Goal: Contribute content: Contribute content

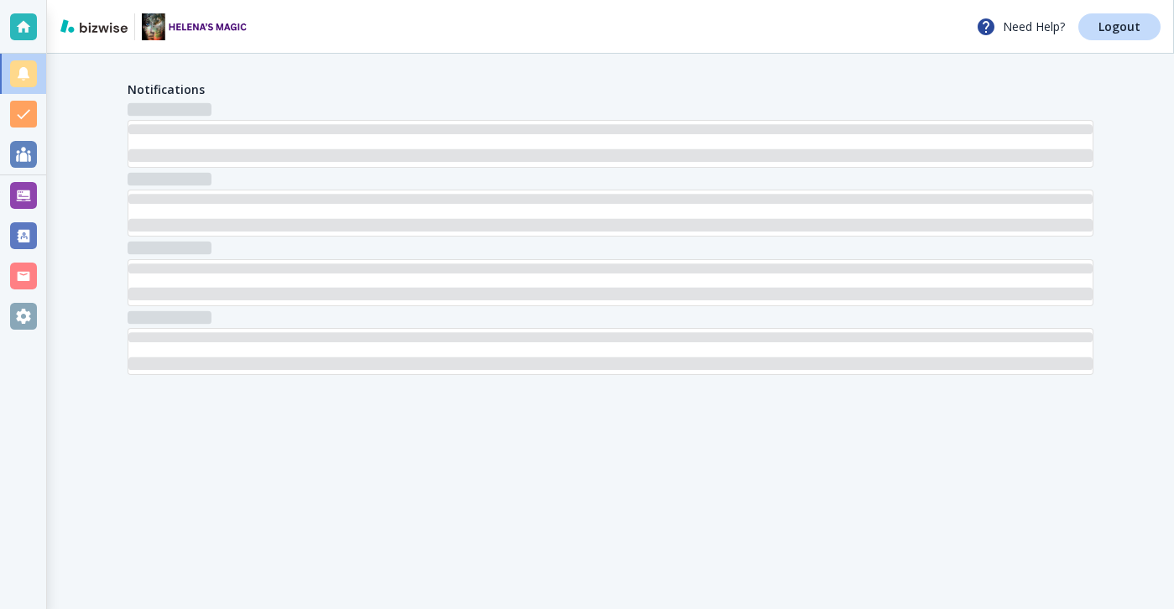
click at [24, 191] on div at bounding box center [23, 195] width 27 height 27
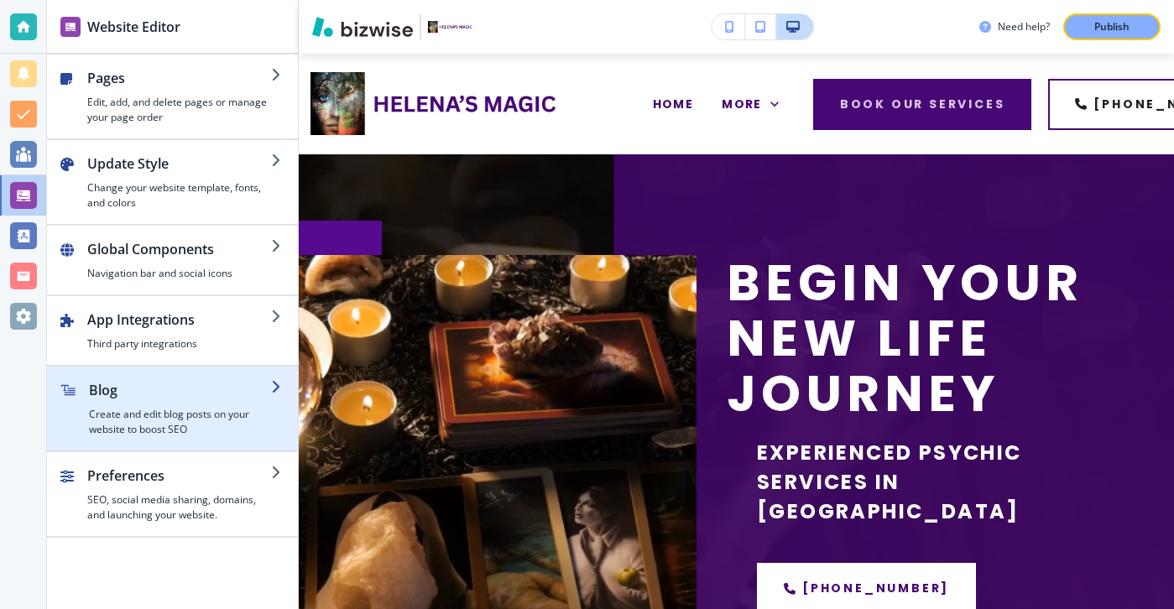
click at [191, 435] on h4 "Create and edit blog posts on your website to boost SEO" at bounding box center [180, 422] width 182 height 30
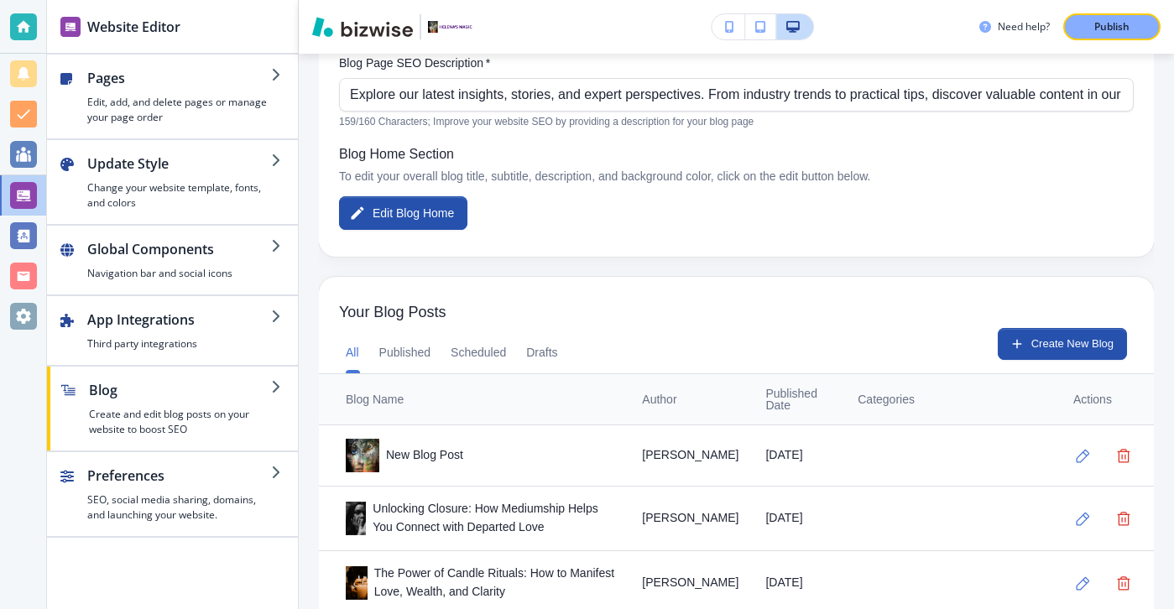
scroll to position [387, 0]
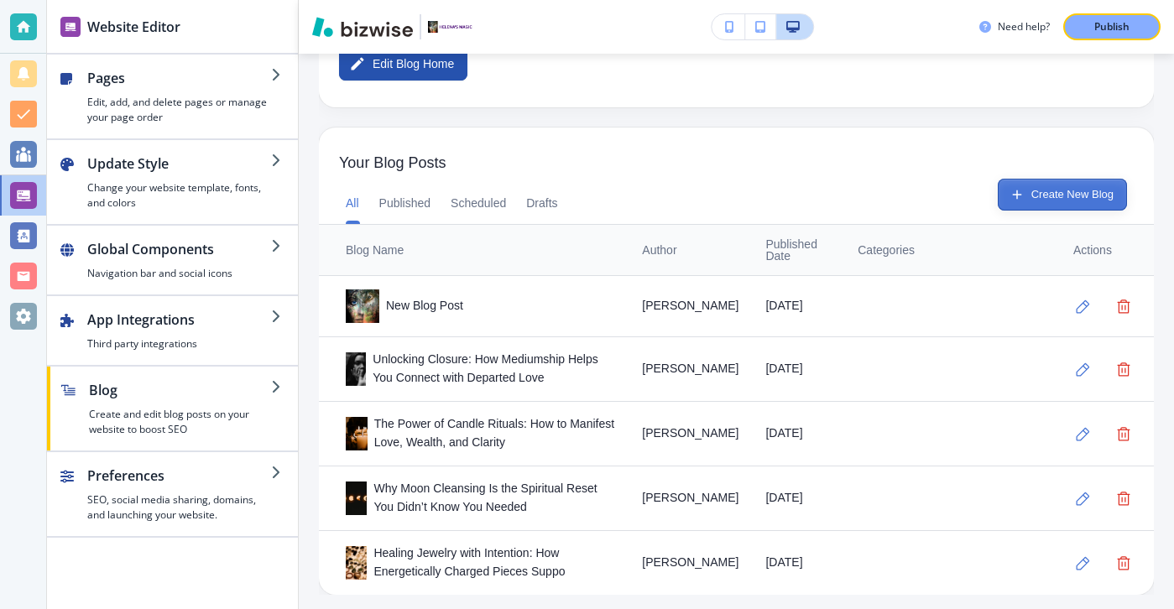
click at [1058, 193] on button "Create New Blog" at bounding box center [1062, 195] width 129 height 32
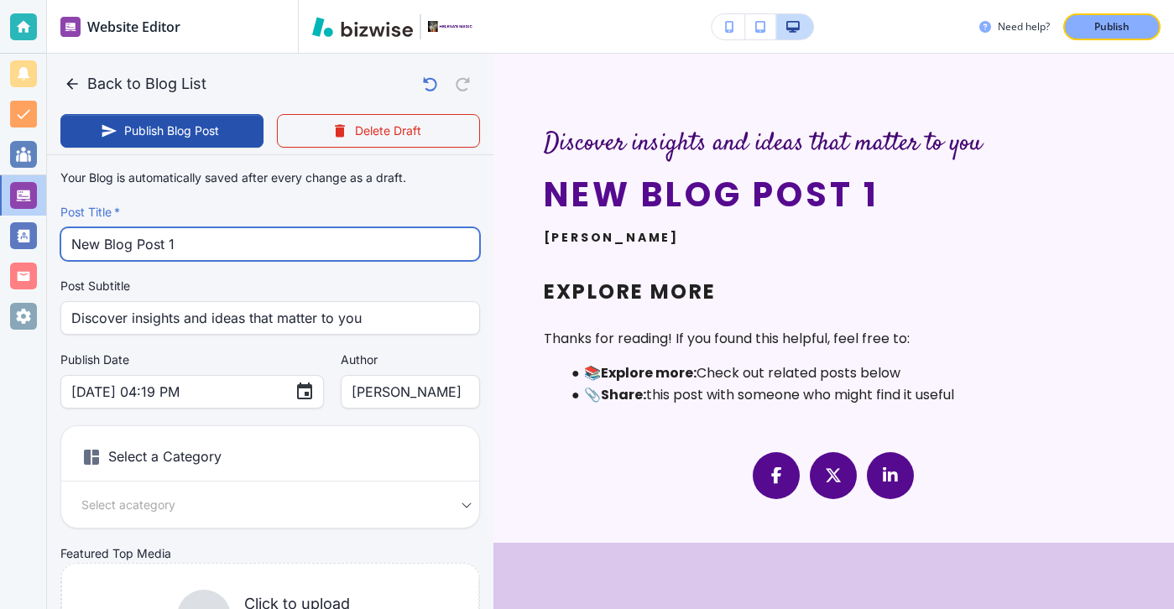
click at [327, 235] on input "New Blog Post 1" at bounding box center [270, 244] width 398 height 32
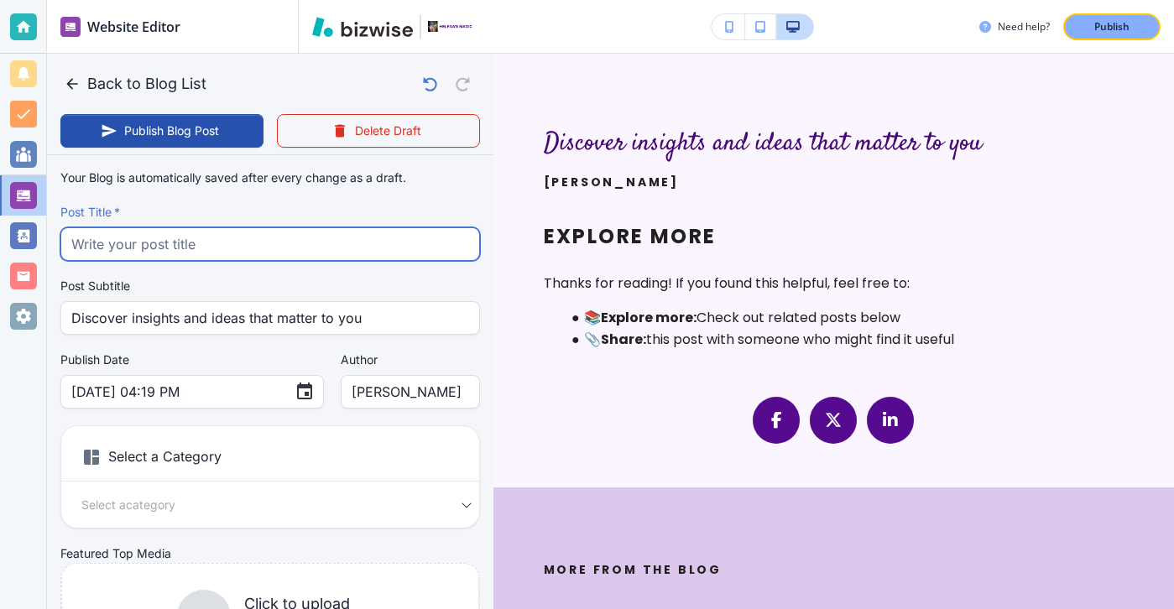
click at [369, 258] on input "text" at bounding box center [270, 244] width 398 height 32
paste input "The Difference Between Tarot and Psychic Readings: Which Is Right for You?"
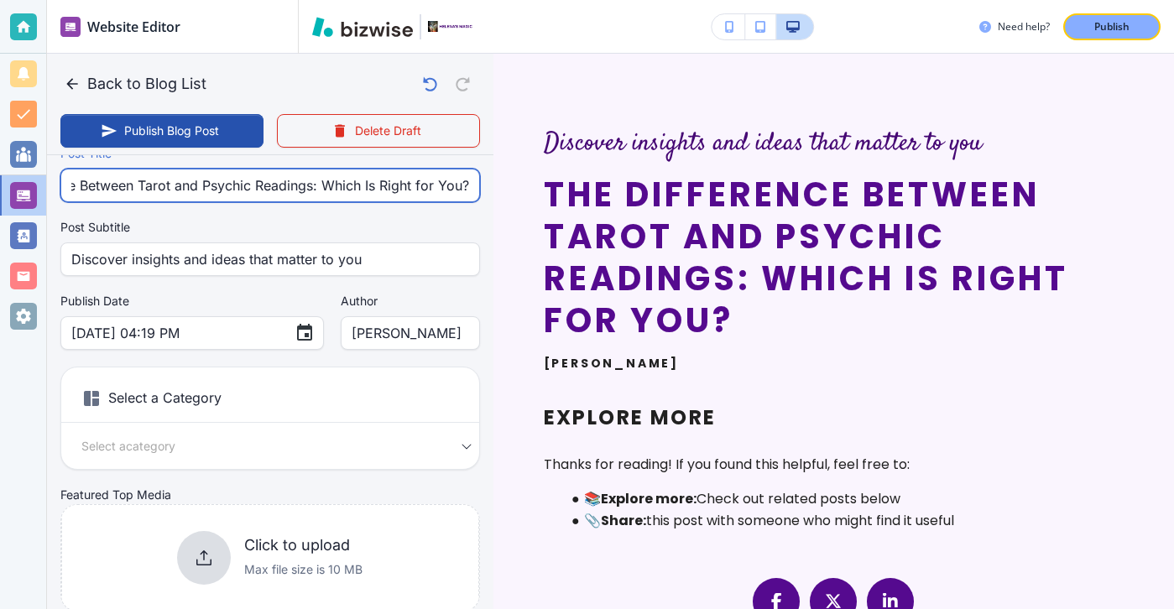
scroll to position [60, 0]
type input "The Difference Between Tarot and Psychic Readings: Which Is Right for You?"
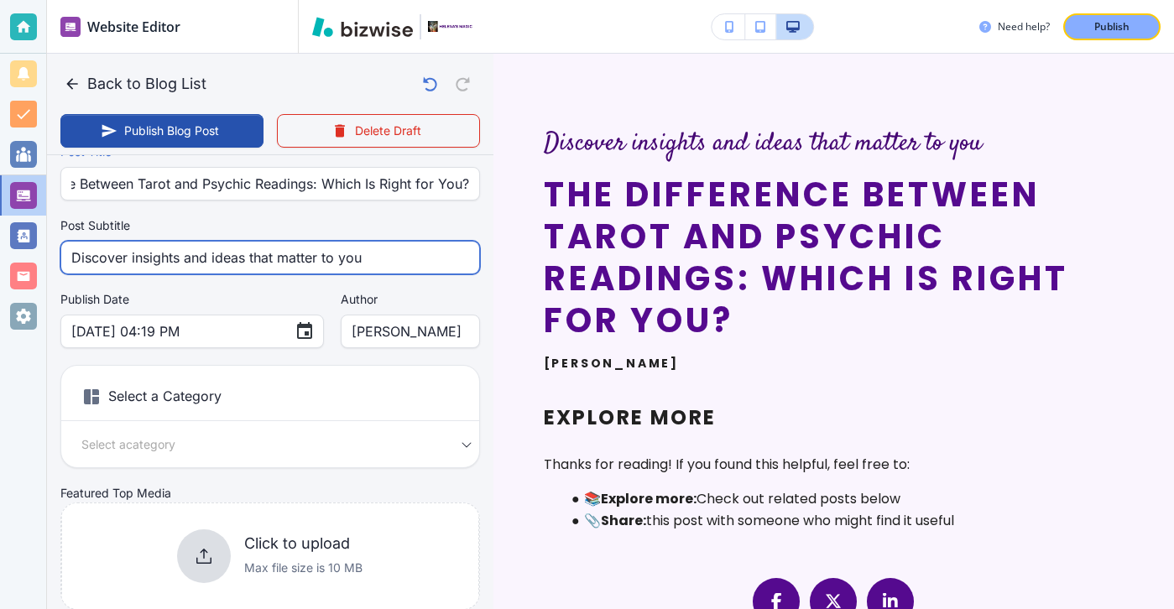
scroll to position [0, 0]
click at [384, 253] on input "Discover insights and ideas that matter to you" at bounding box center [270, 258] width 398 height 32
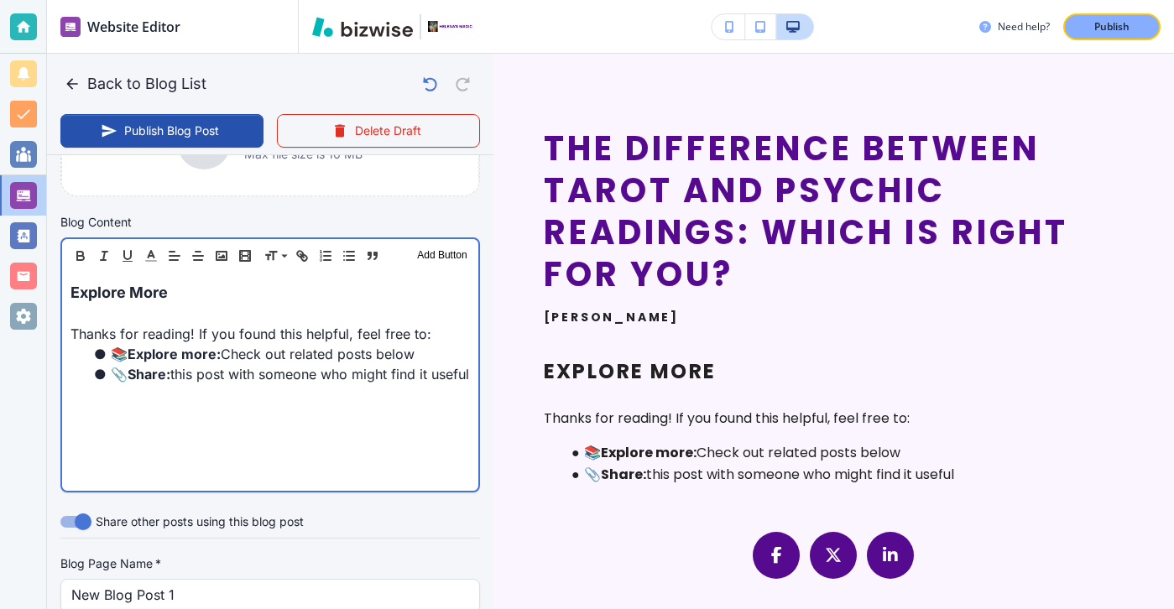
click at [265, 324] on p "Thanks for reading! If you found this helpful, feel free to:" at bounding box center [271, 334] width 400 height 20
click at [257, 301] on p "Explore More" at bounding box center [271, 291] width 400 height 23
click at [256, 301] on p "Explore More" at bounding box center [271, 291] width 400 height 23
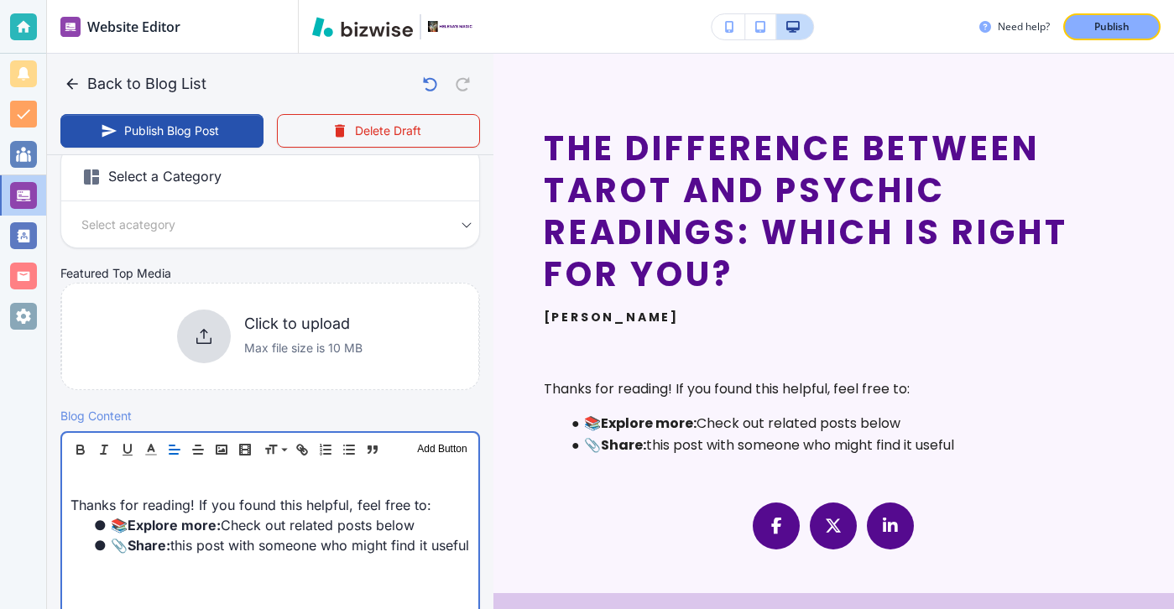
scroll to position [231, 0]
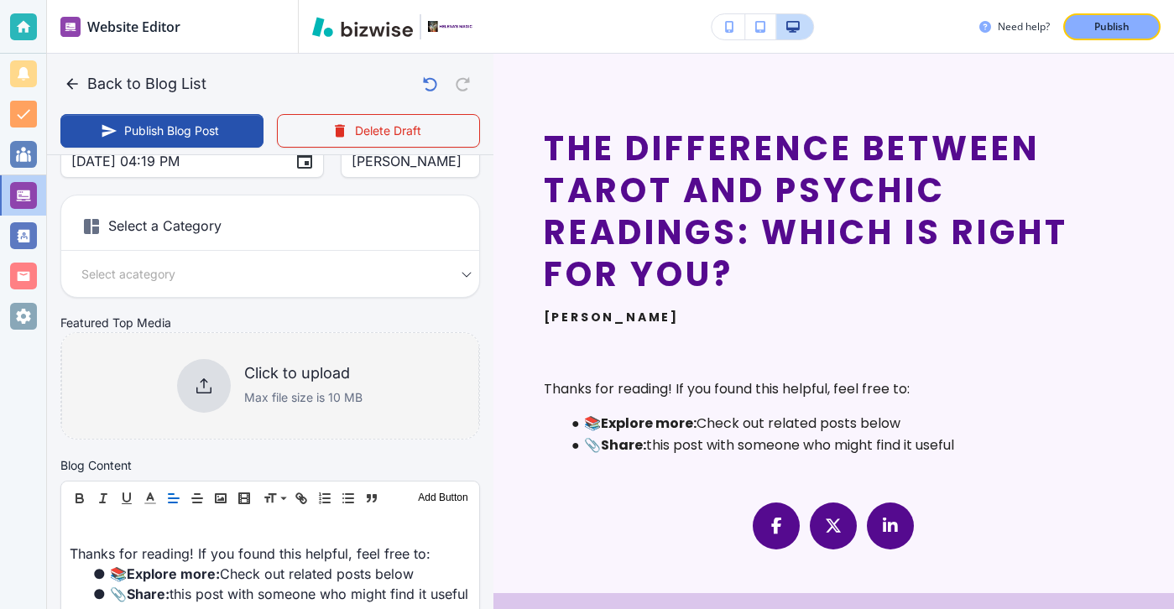
click at [272, 378] on h6 "Click to upload" at bounding box center [303, 373] width 118 height 18
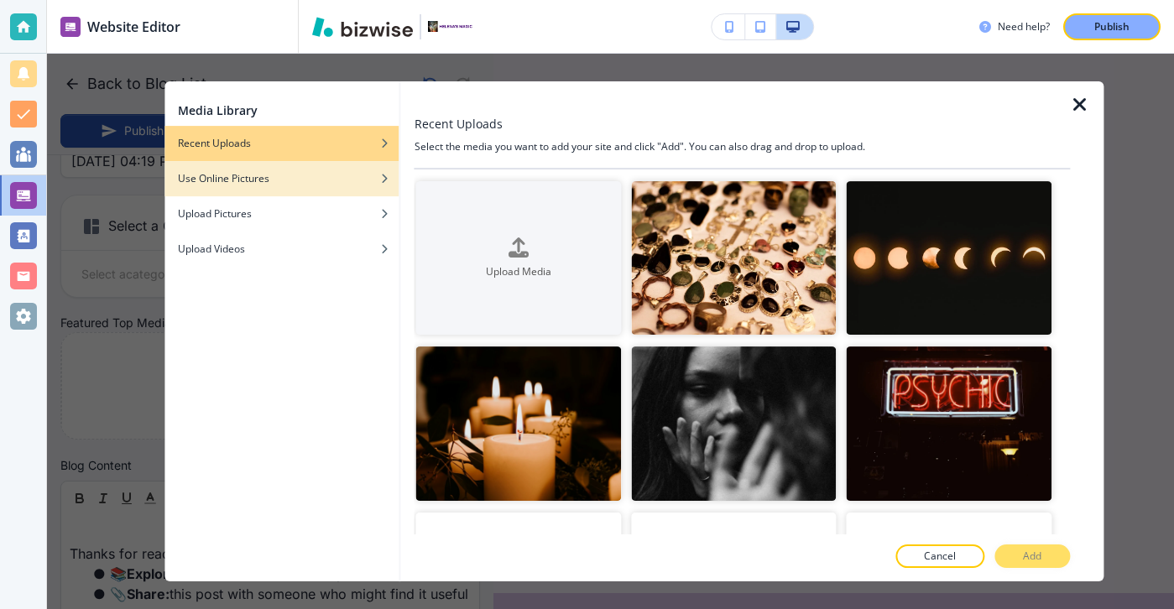
click at [313, 170] on div "button" at bounding box center [282, 166] width 235 height 10
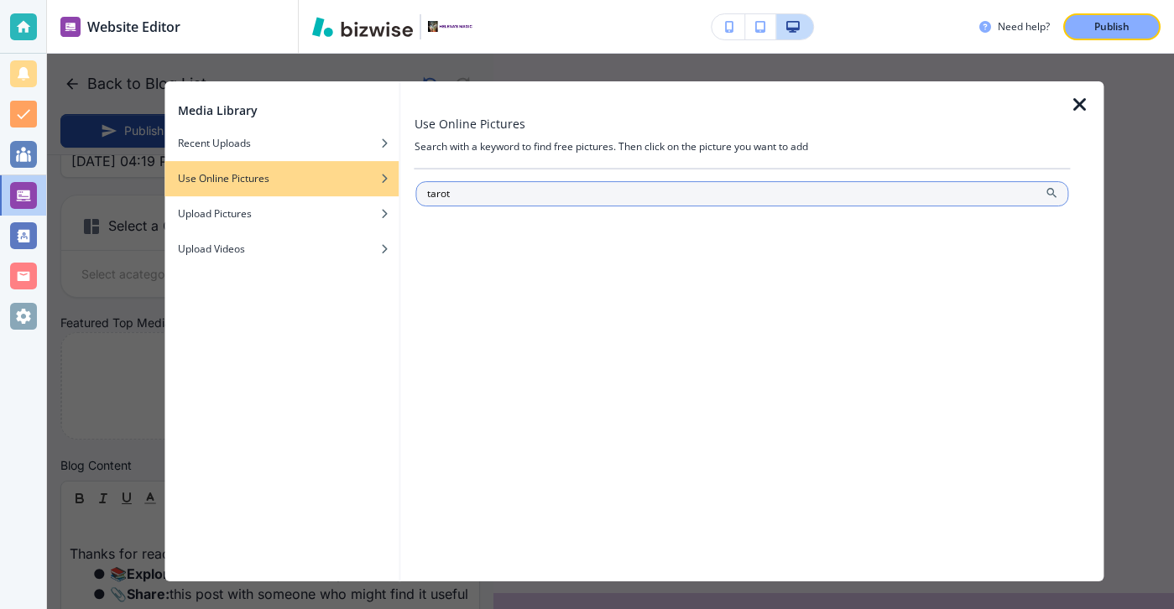
type input "tarot"
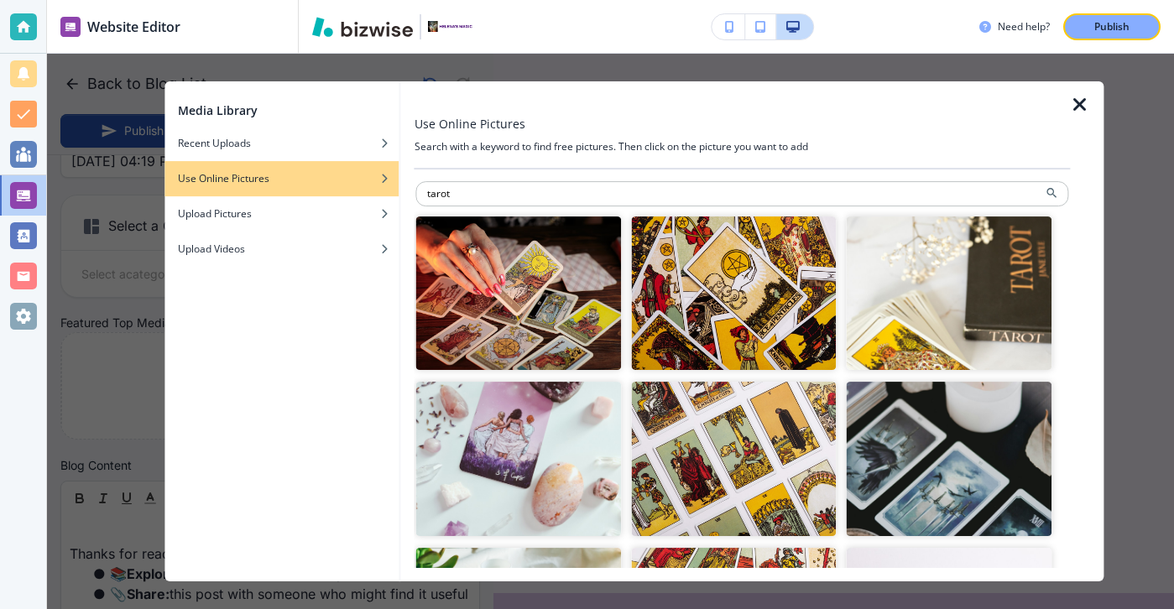
click at [515, 307] on img "button" at bounding box center [519, 294] width 206 height 154
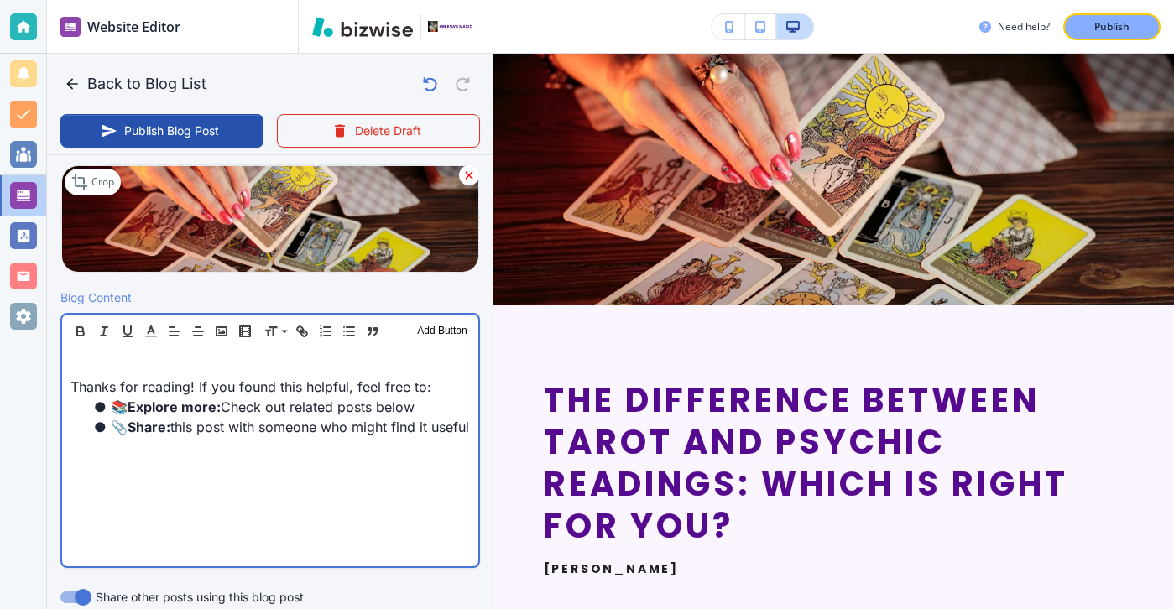
scroll to position [410, 0]
click at [358, 351] on div "Thanks for reading! If you found this helpful, feel free to: 📚 Explore more: Ch…" at bounding box center [270, 457] width 416 height 218
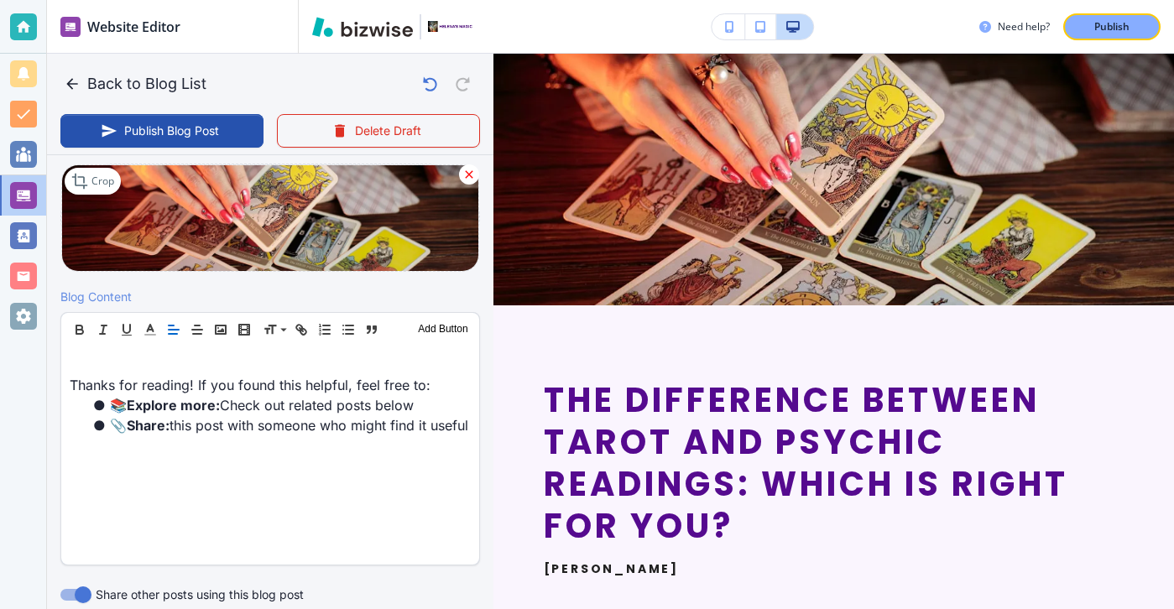
paste div
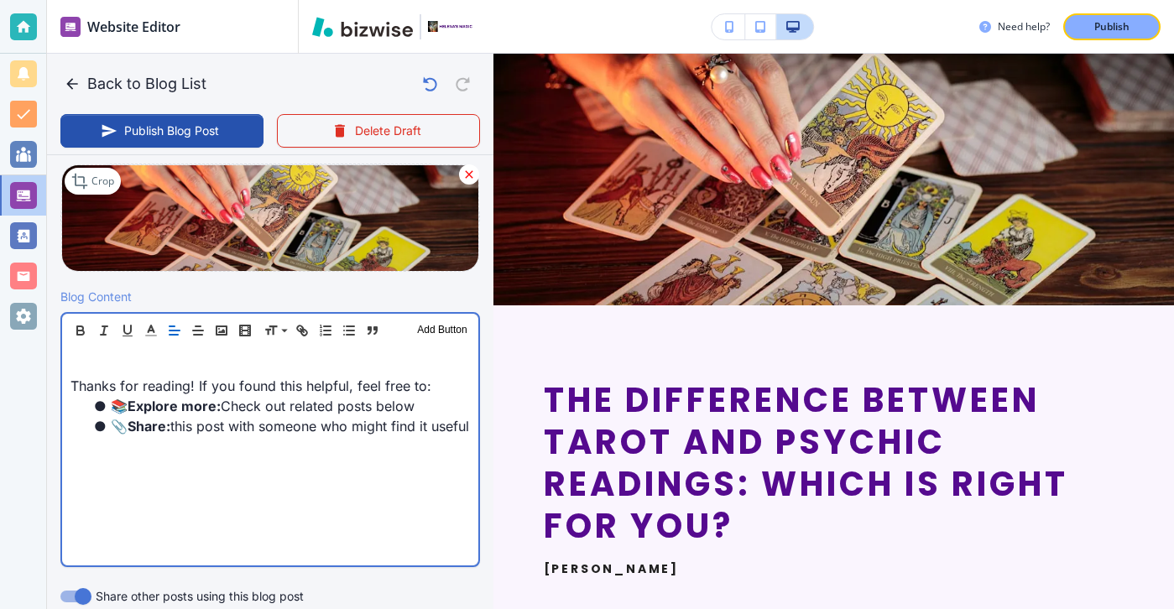
scroll to position [409, 0]
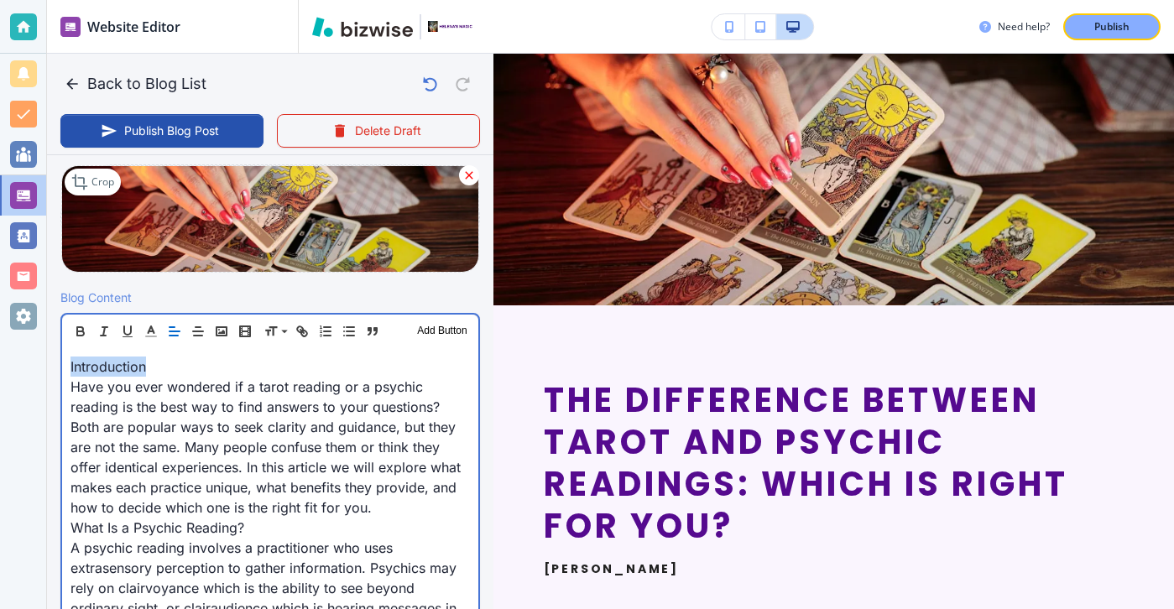
drag, startPoint x: 222, startPoint y: 358, endPoint x: 65, endPoint y: 363, distance: 157.1
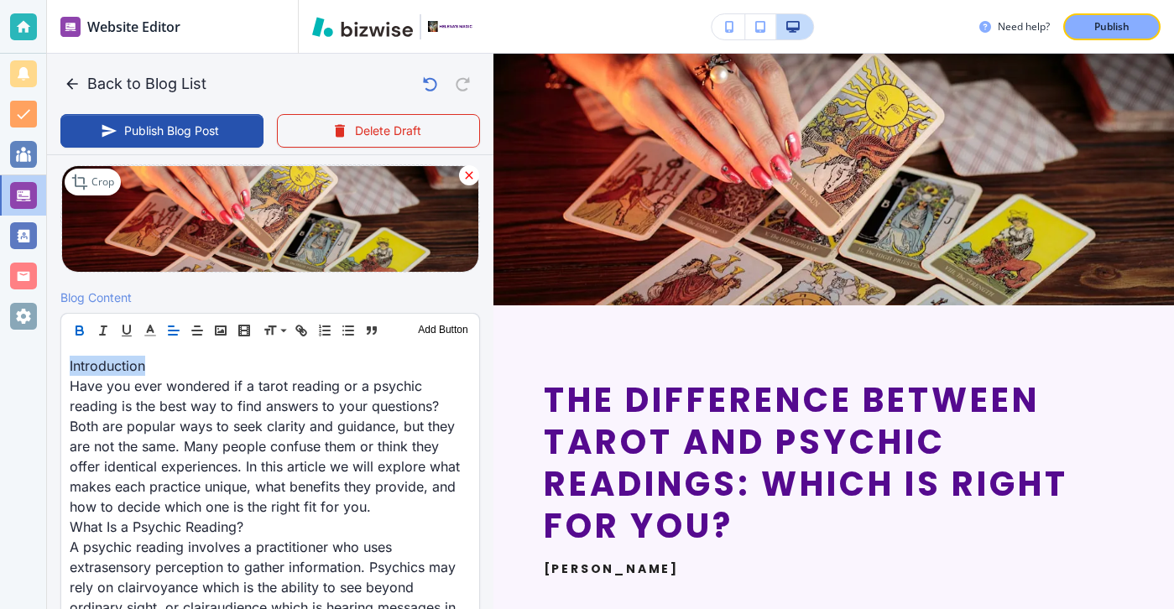
click at [75, 339] on button "button" at bounding box center [80, 331] width 24 height 20
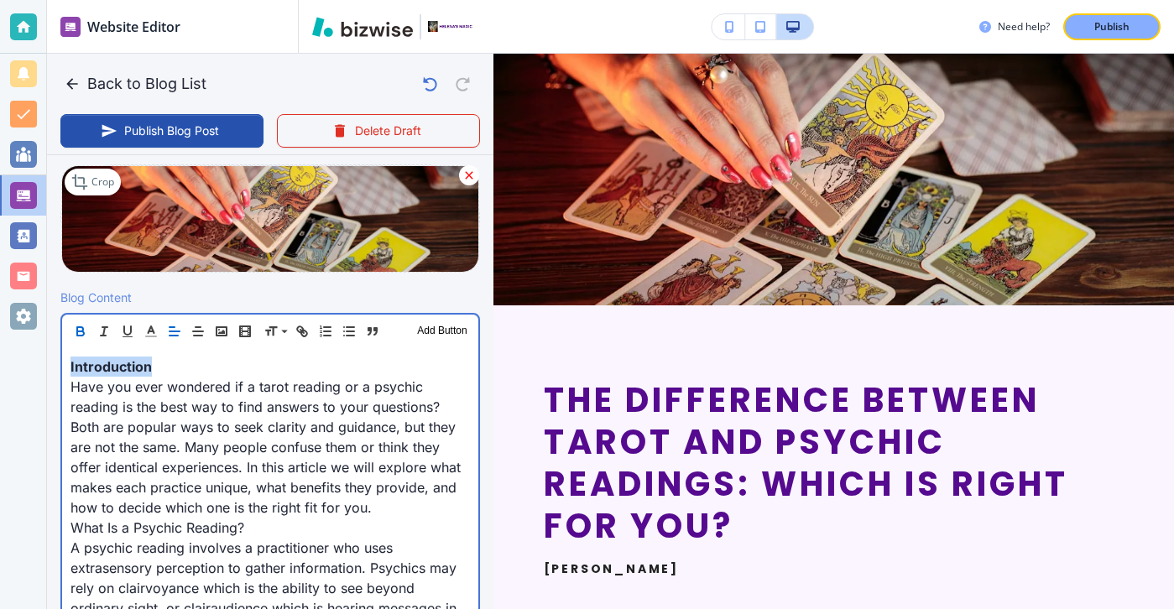
scroll to position [410, 0]
click at [365, 504] on p "Have you ever wondered if a tarot reading or a psychic reading is the best way …" at bounding box center [271, 446] width 400 height 141
click at [374, 507] on p "Have you ever wondered if a tarot reading or a psychic reading is the best way …" at bounding box center [271, 446] width 400 height 141
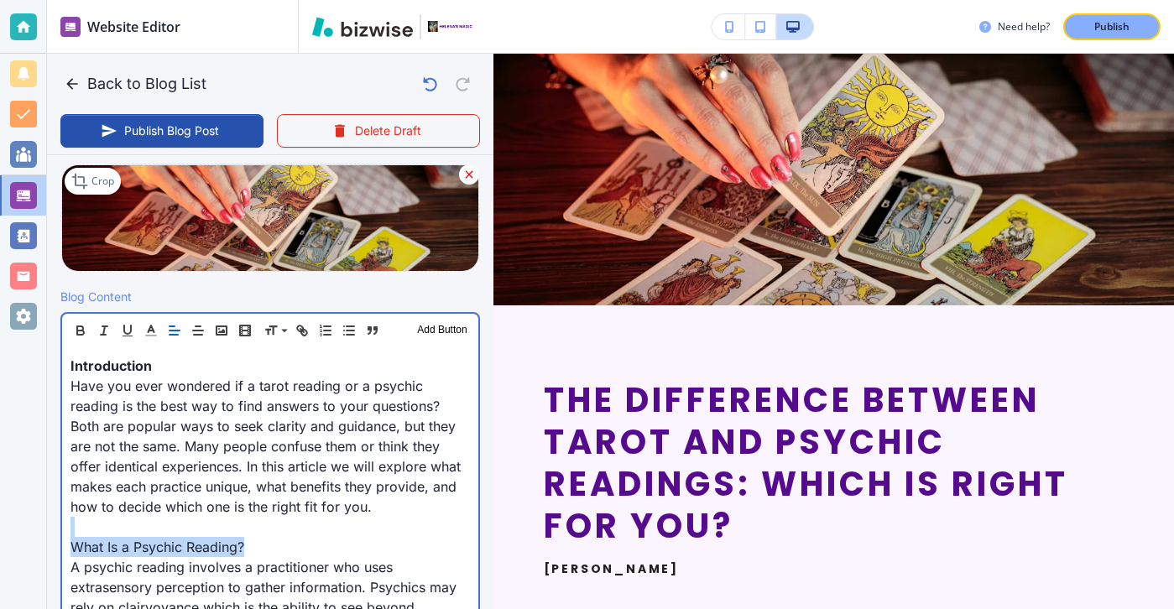
drag, startPoint x: 353, startPoint y: 533, endPoint x: 266, endPoint y: 544, distance: 87.1
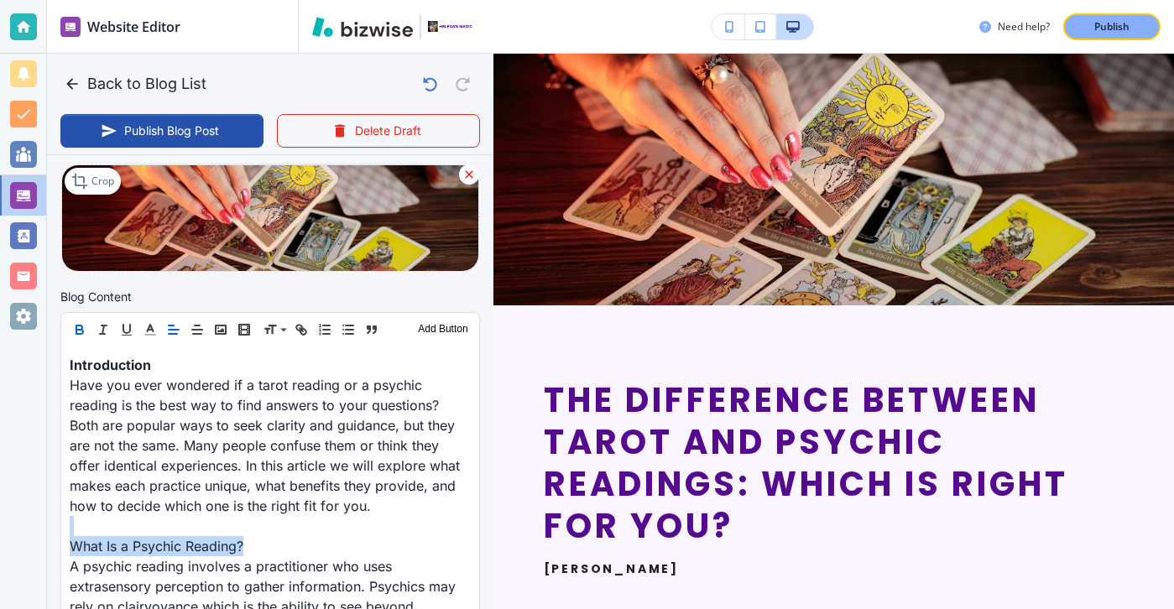
click at [82, 333] on icon "button" at bounding box center [79, 329] width 15 height 15
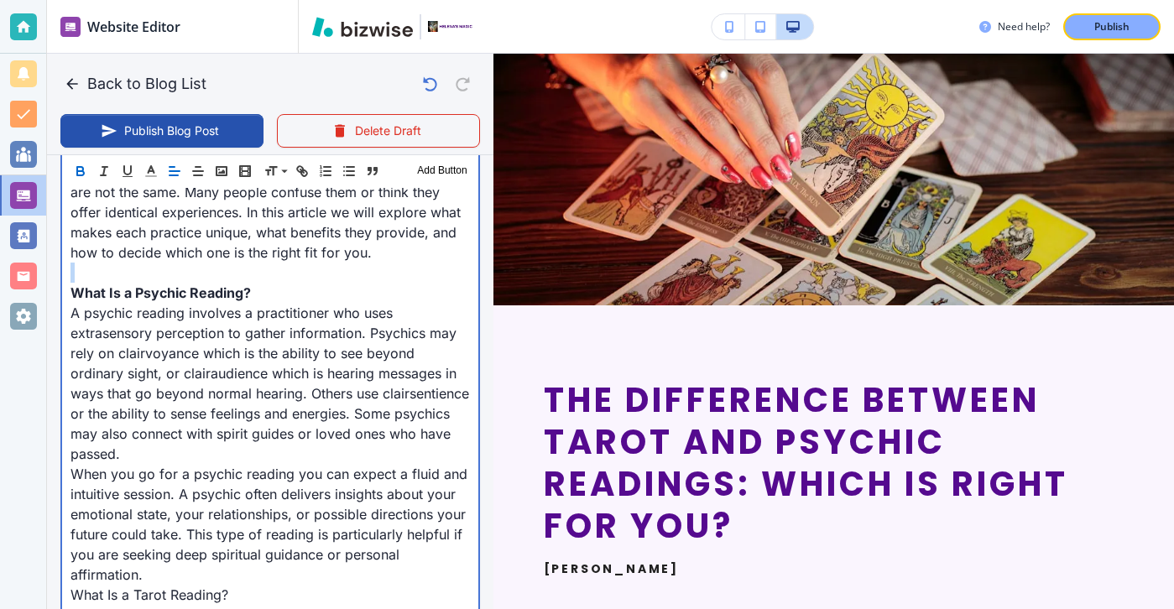
scroll to position [719, 0]
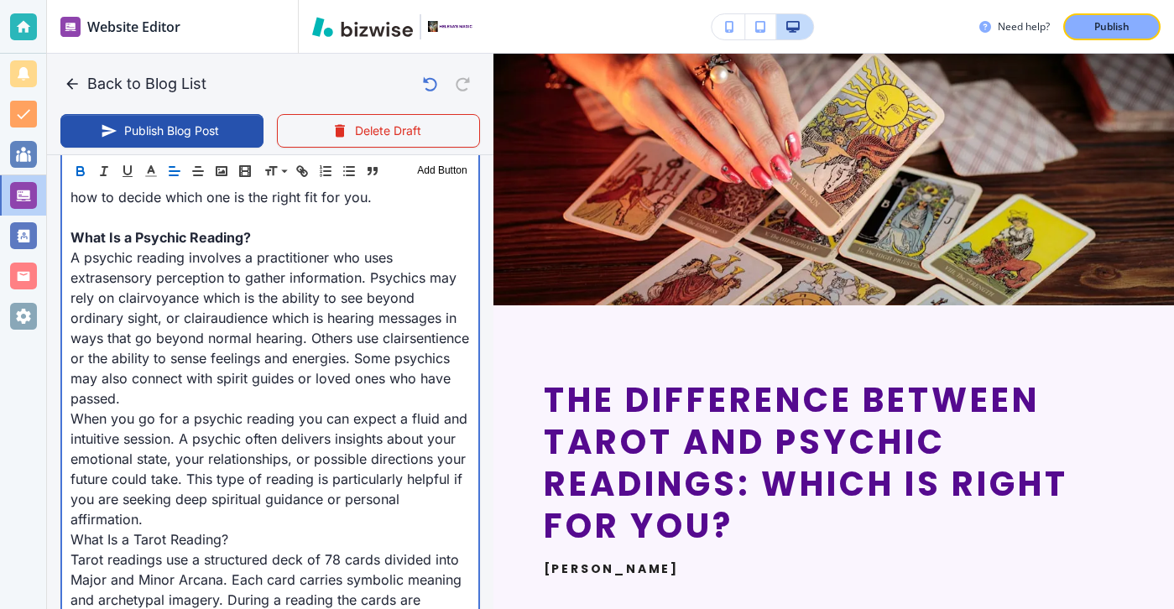
click at [137, 394] on p "A psychic reading involves a practitioner who uses extrasensory perception to g…" at bounding box center [271, 328] width 400 height 161
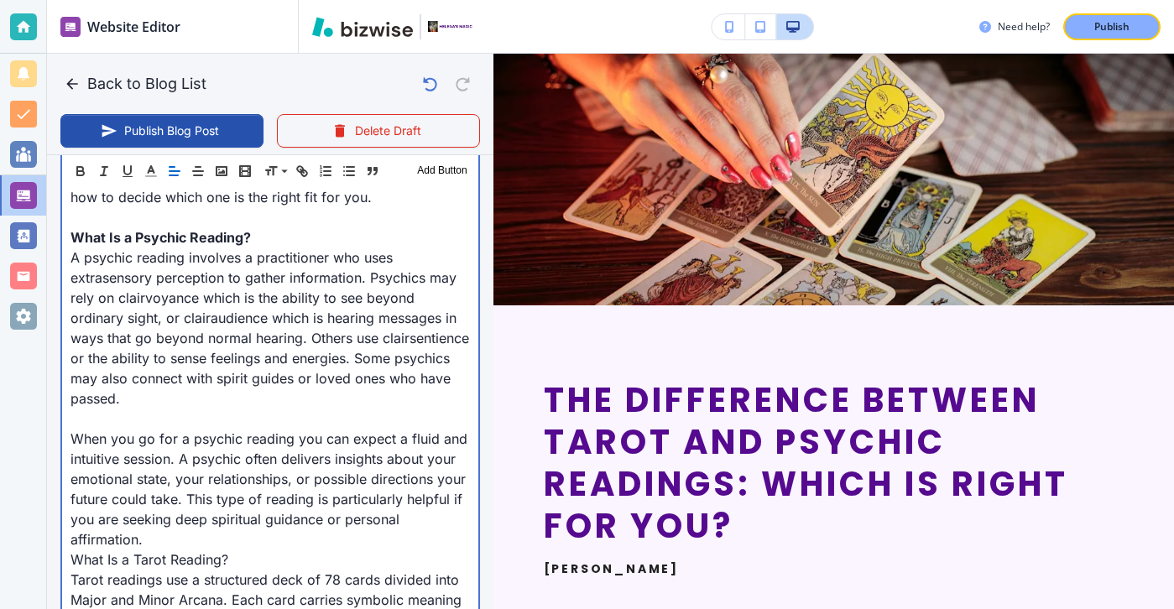
click at [176, 547] on p "When you go for a psychic reading you can expect a fluid and intuitive session.…" at bounding box center [271, 489] width 400 height 121
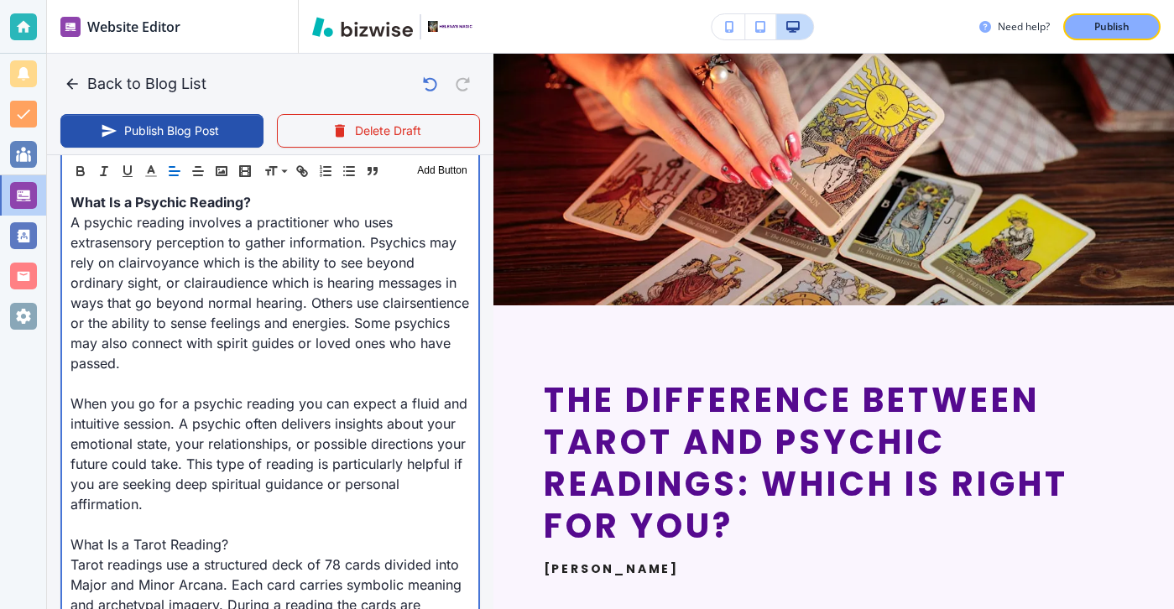
scroll to position [758, 0]
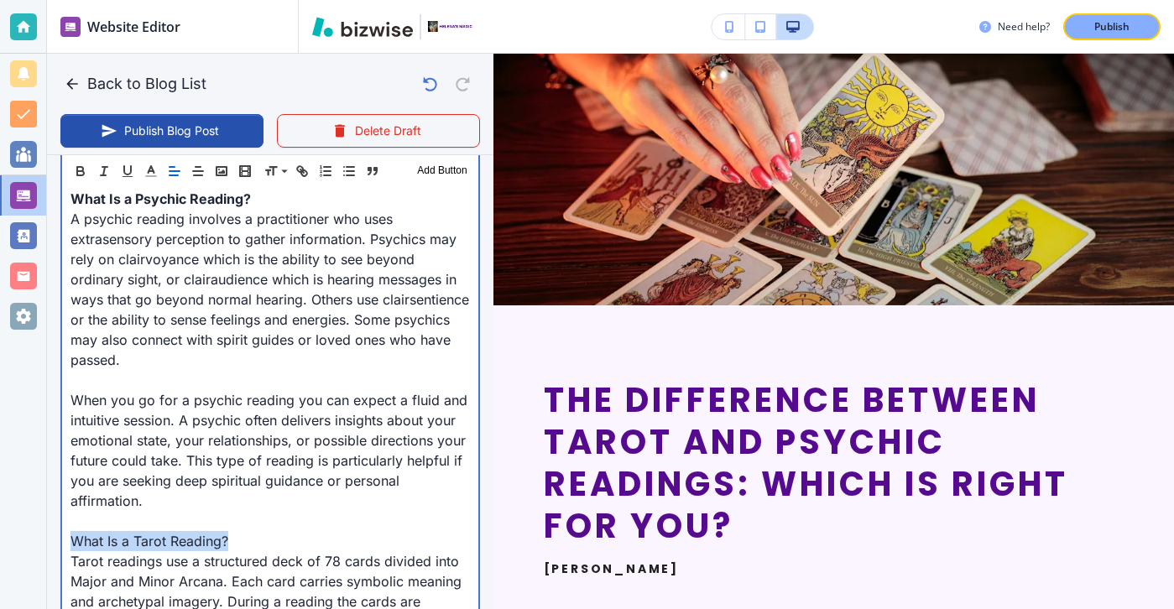
drag, startPoint x: 246, startPoint y: 546, endPoint x: 47, endPoint y: 546, distance: 198.9
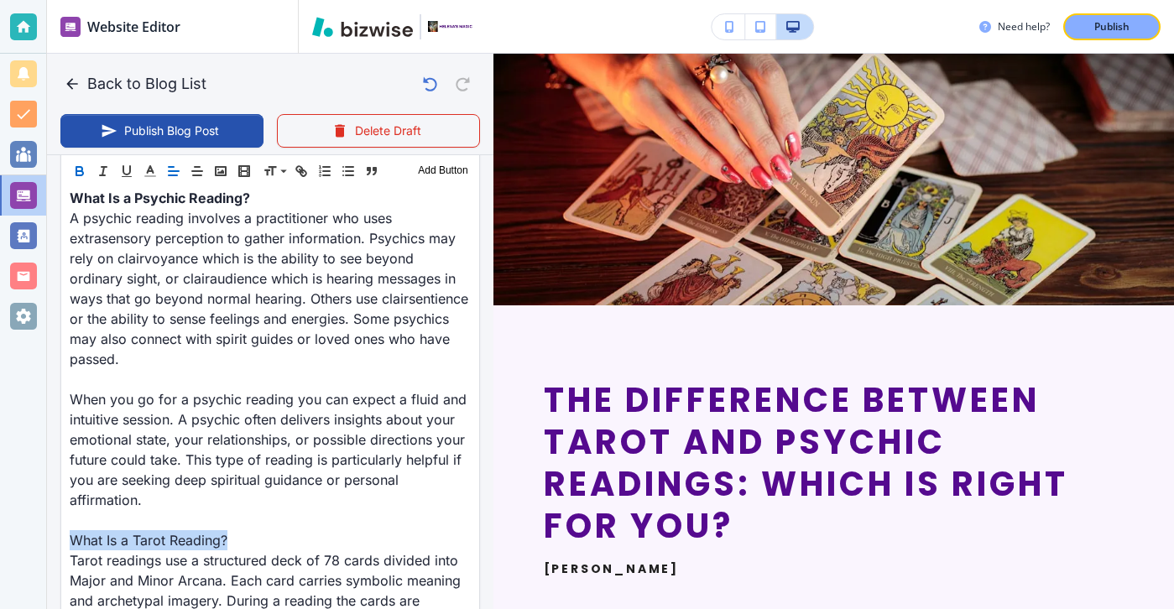
click at [80, 167] on icon "button" at bounding box center [79, 169] width 6 height 4
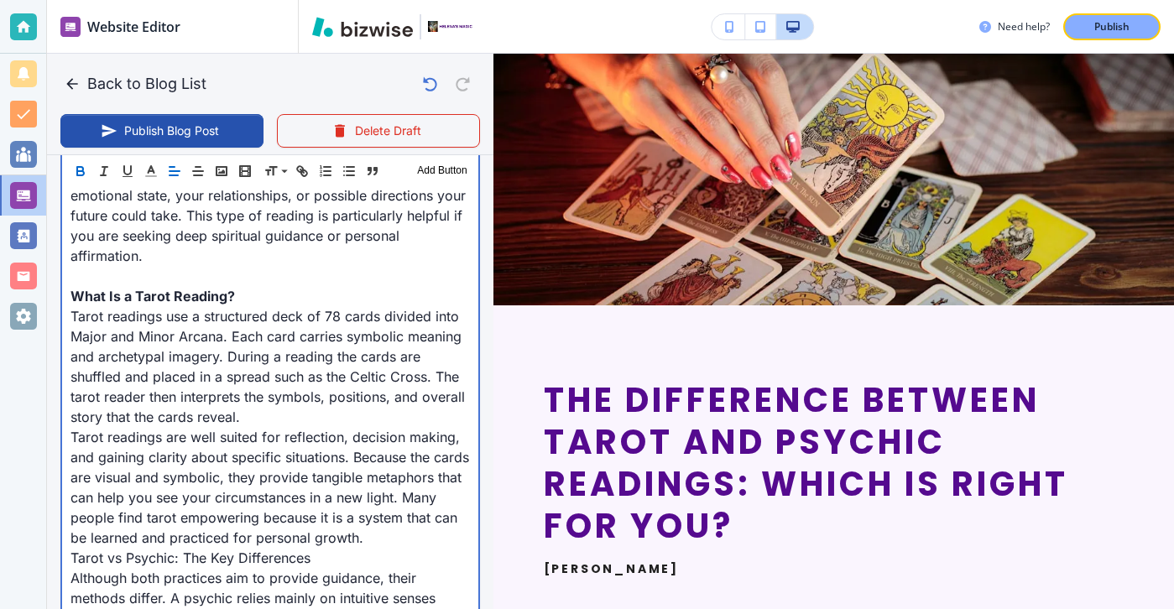
scroll to position [1059, 0]
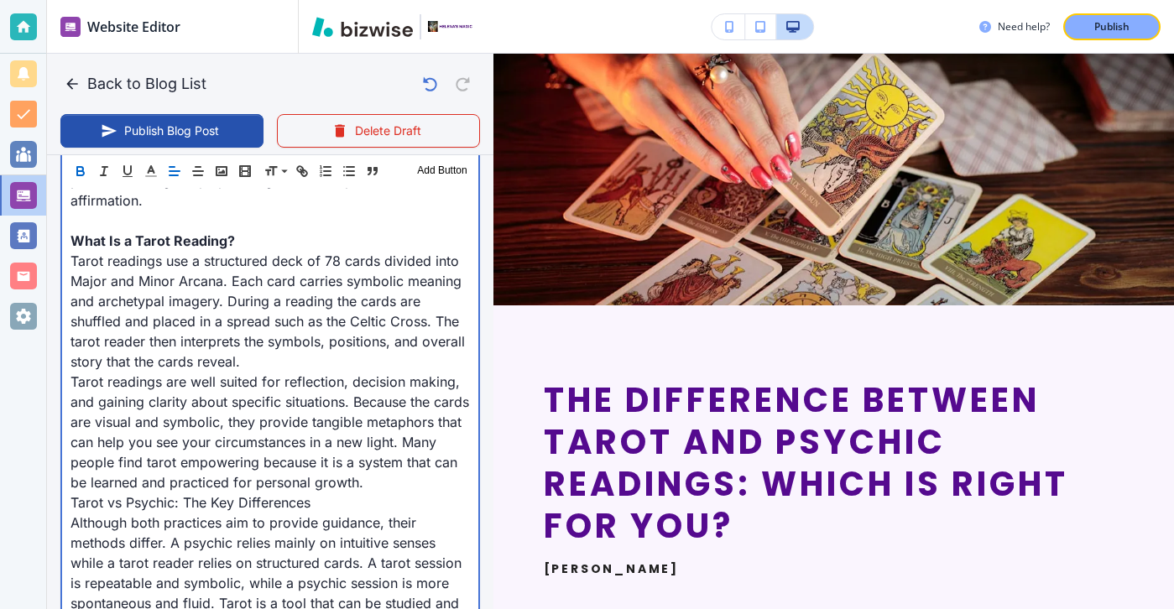
click at [281, 369] on p "Tarot readings use a structured deck of 78 cards divided into Major and Minor A…" at bounding box center [271, 311] width 400 height 121
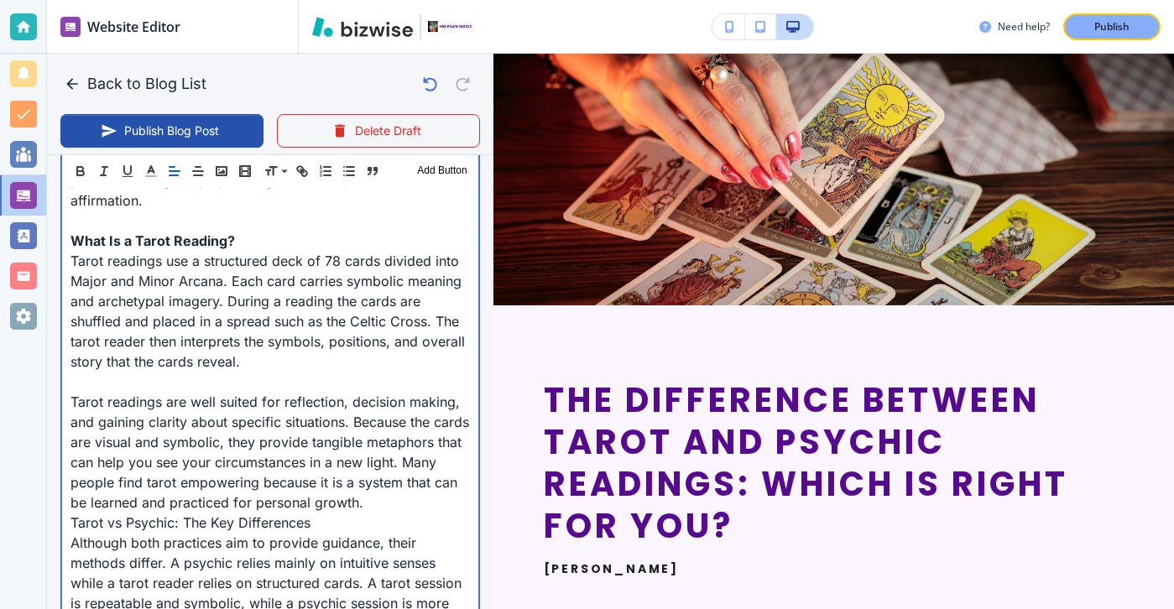
scroll to position [1197, 0]
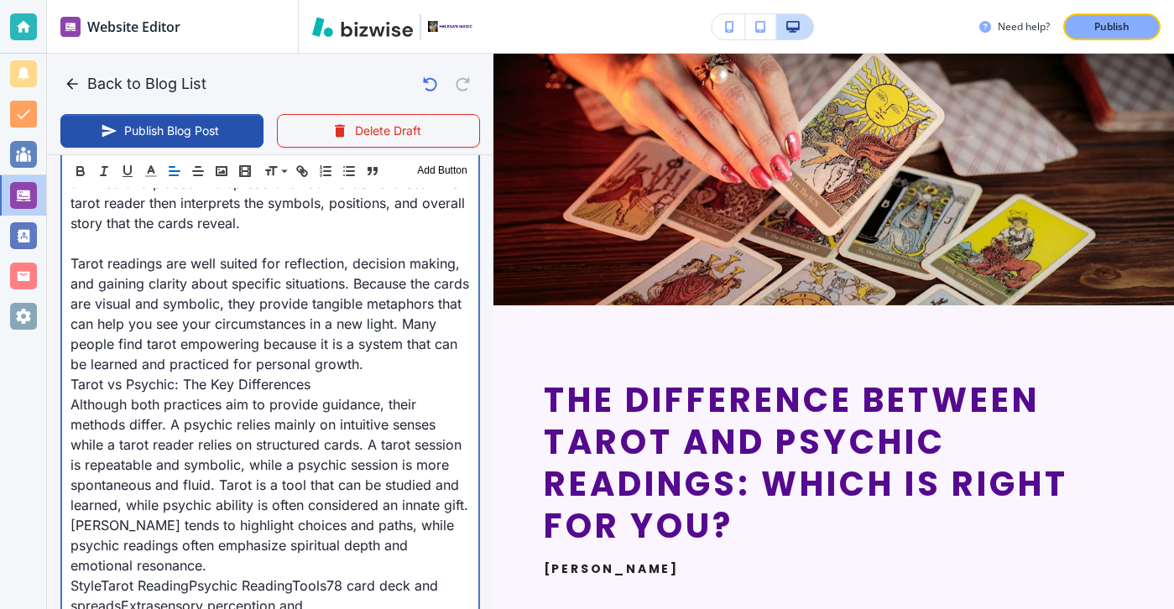
click at [473, 365] on div "Introduction Have you ever wondered if a tarot reading or a psychic reading is …" at bounding box center [270, 586] width 416 height 2052
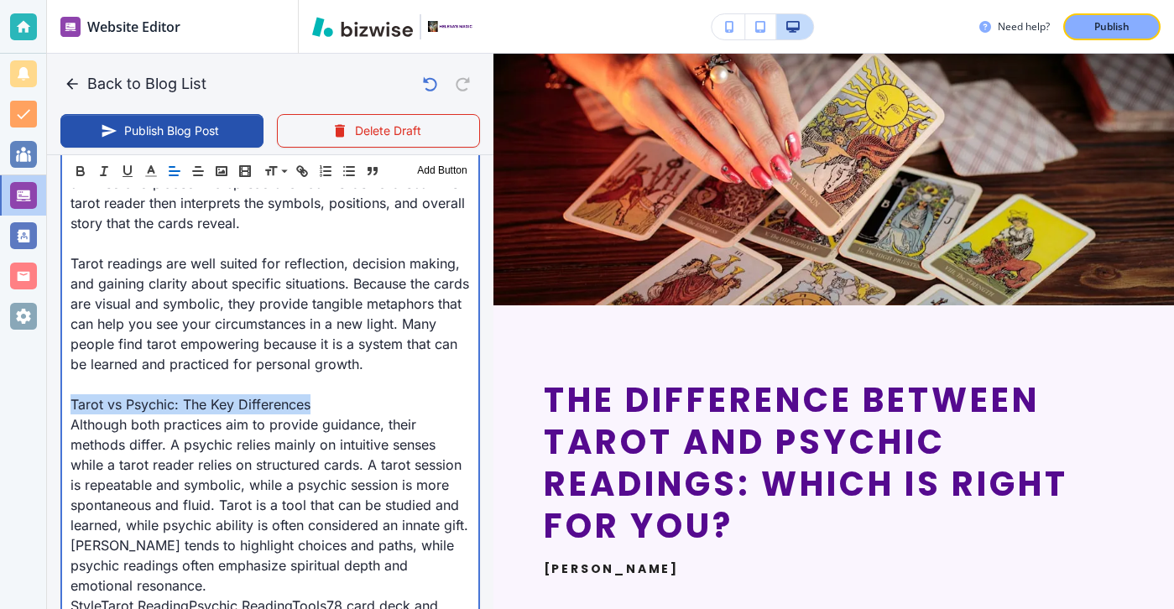
drag, startPoint x: 439, startPoint y: 401, endPoint x: 64, endPoint y: 400, distance: 375.2
click at [64, 401] on div "Introduction Have you ever wondered if a tarot reading or a psychic reading is …" at bounding box center [270, 596] width 416 height 2072
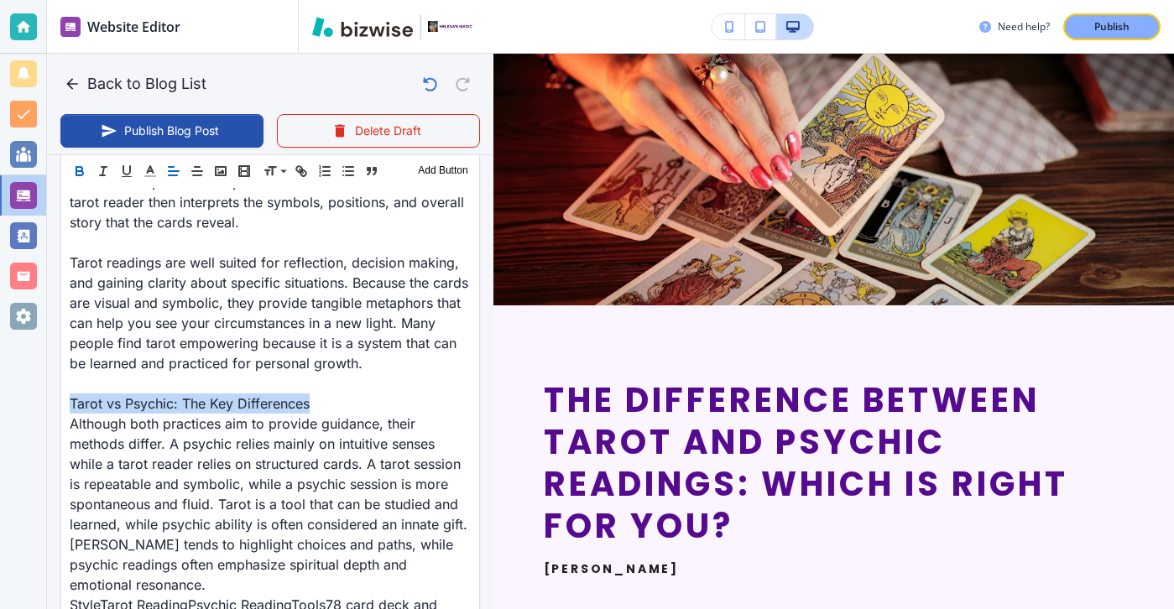
click at [86, 167] on icon "button" at bounding box center [79, 171] width 15 height 15
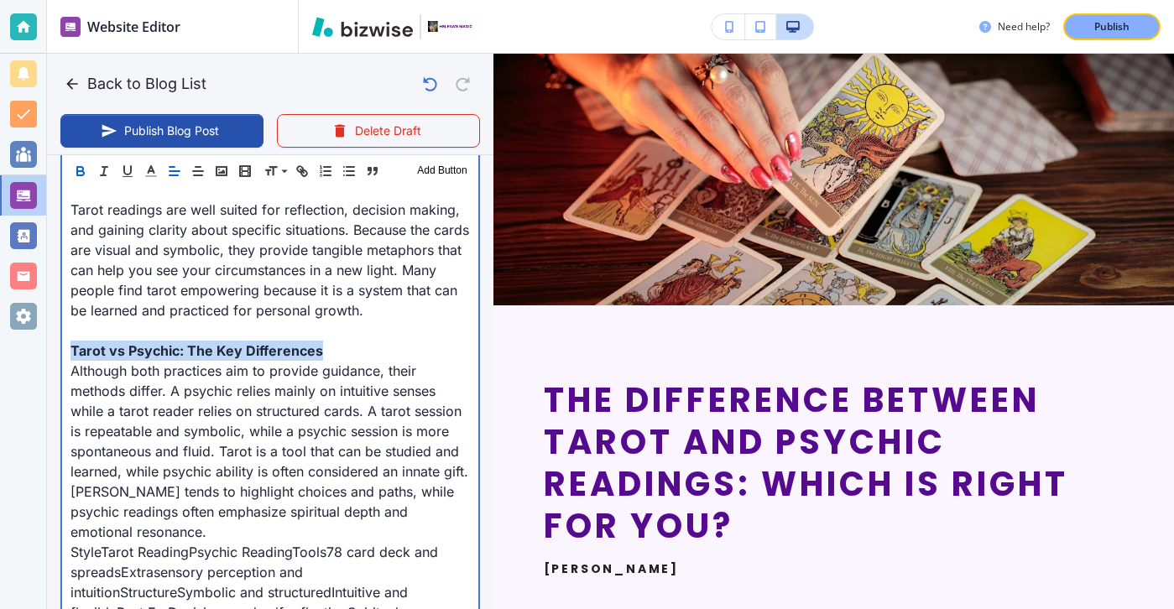
scroll to position [1325, 0]
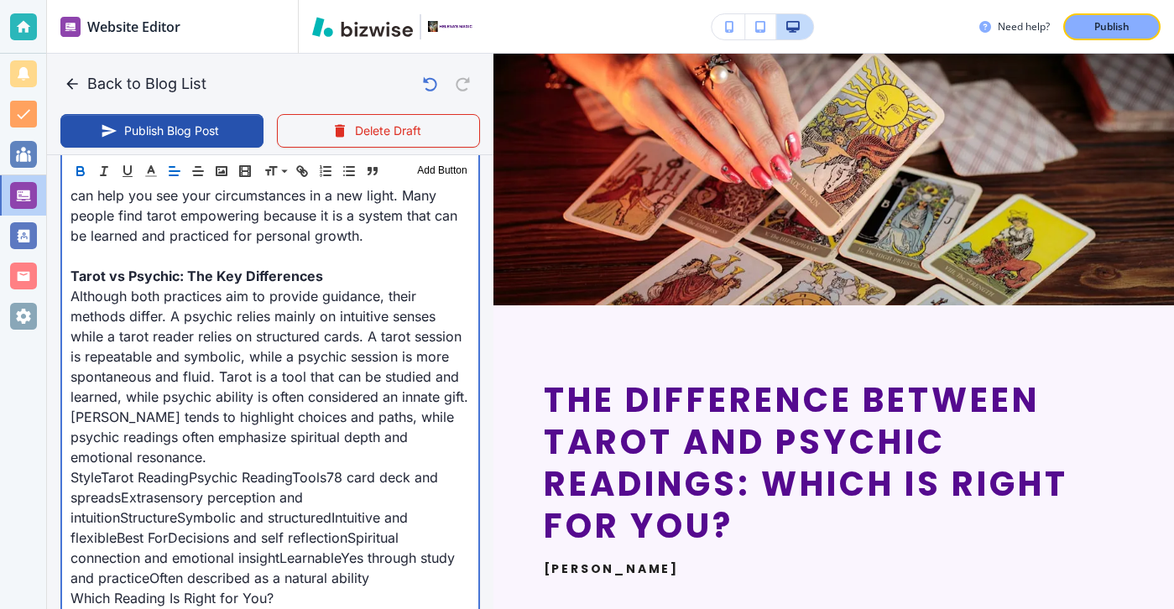
click at [150, 477] on p "StyleTarot ReadingPsychic ReadingTools78 card deck and spreadsExtrasensory perc…" at bounding box center [271, 528] width 400 height 121
click at [150, 468] on p "StyleTarot ReadingPsychic ReadingTools78 card deck and spreadsExtrasensory perc…" at bounding box center [271, 528] width 400 height 121
click at [152, 458] on p "Although both practices aim to provide guidance, their methods differ. A psychi…" at bounding box center [271, 376] width 400 height 181
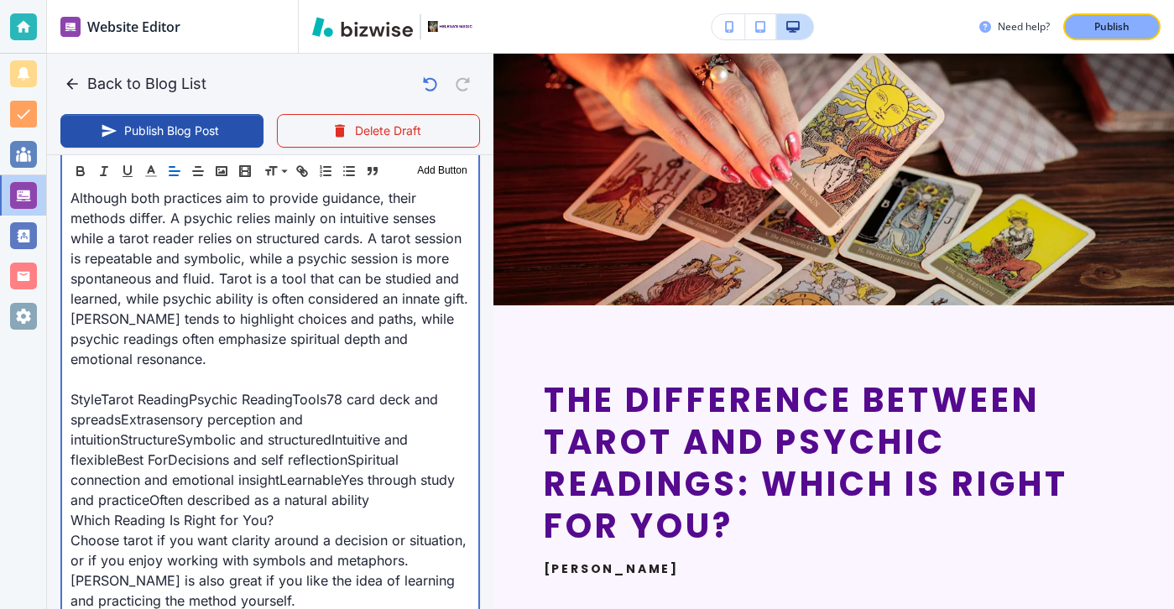
scroll to position [1445, 0]
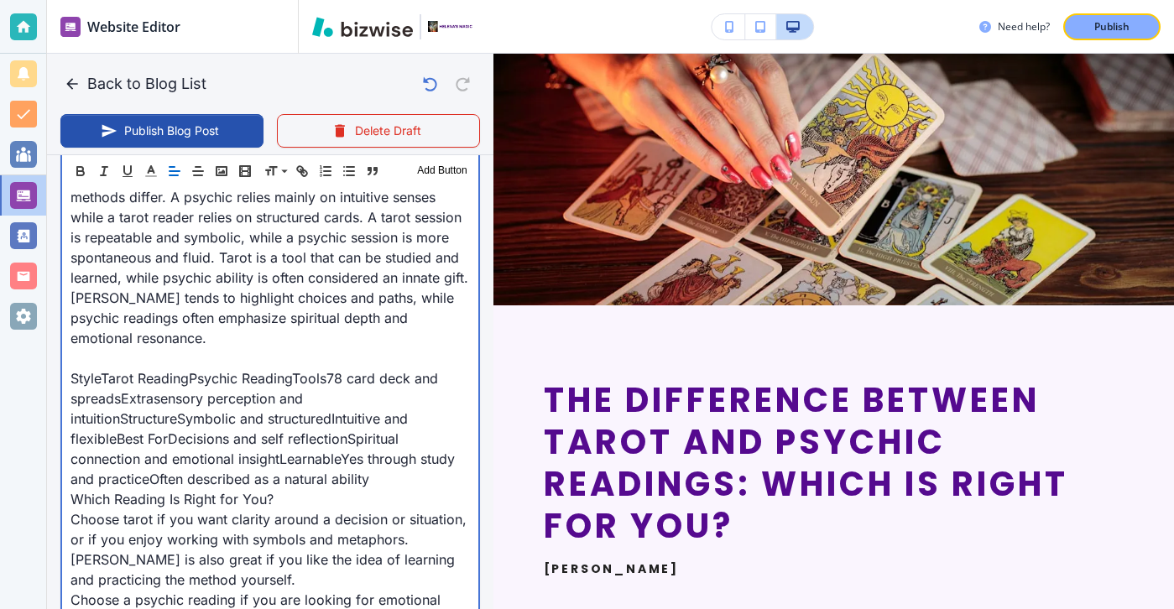
click at [306, 505] on p "Which Reading Is Right for You?" at bounding box center [271, 499] width 400 height 20
click at [396, 470] on p "StyleTarot ReadingPsychic ReadingTools78 card deck and spreadsExtrasensory perc…" at bounding box center [271, 429] width 400 height 121
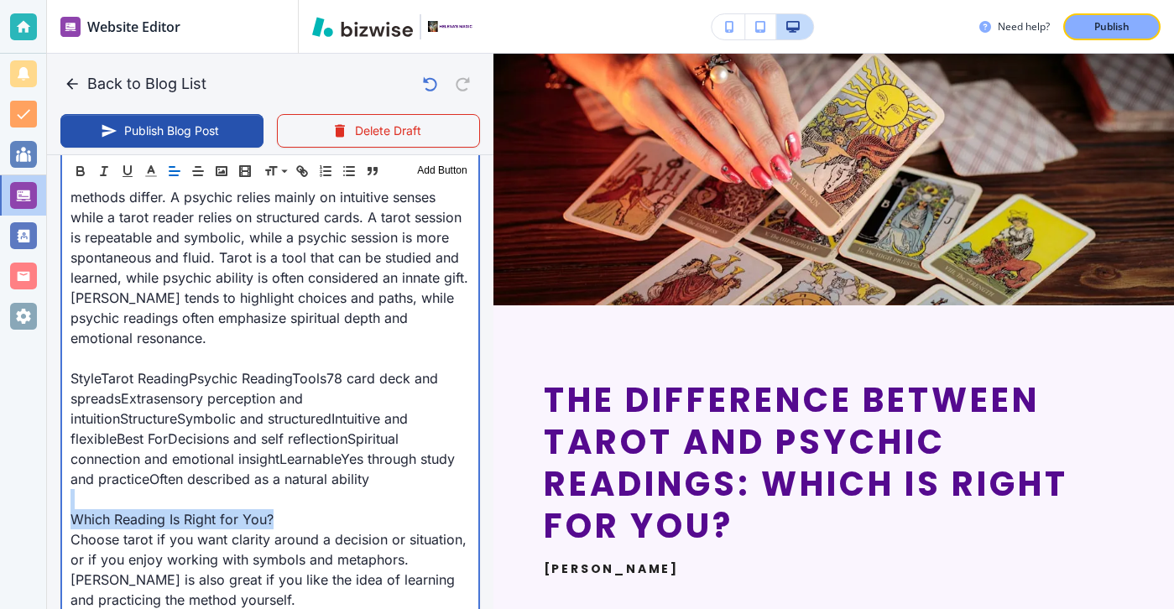
drag, startPoint x: 369, startPoint y: 510, endPoint x: 344, endPoint y: 530, distance: 32.2
click at [344, 529] on p "Which Reading Is Right for You?" at bounding box center [271, 520] width 400 height 20
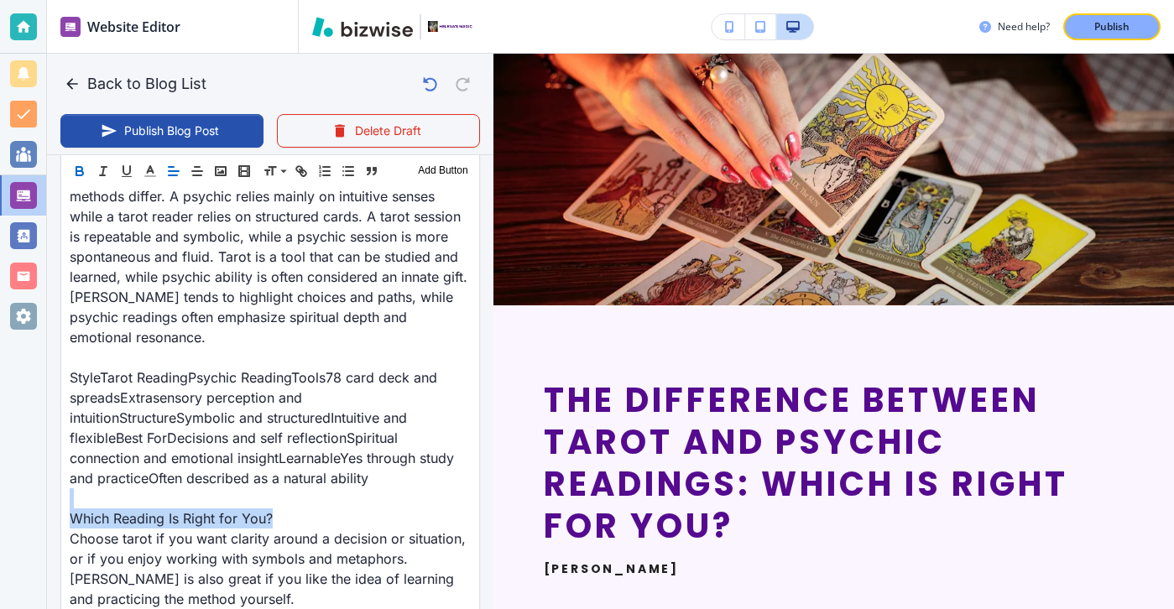
click at [81, 165] on icon "button" at bounding box center [79, 171] width 15 height 15
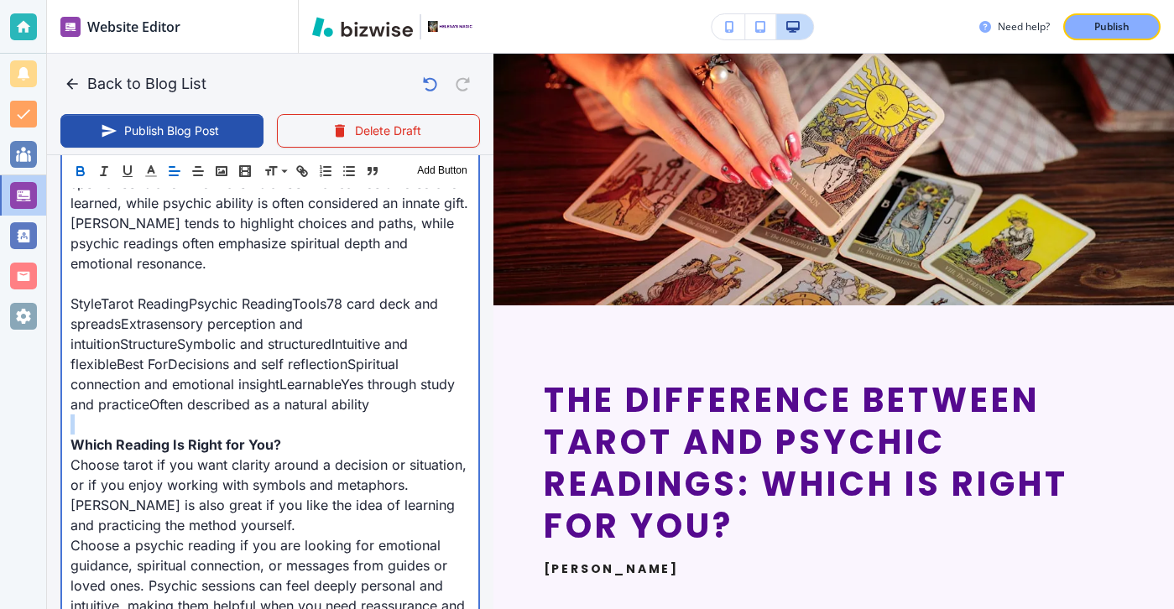
scroll to position [1590, 0]
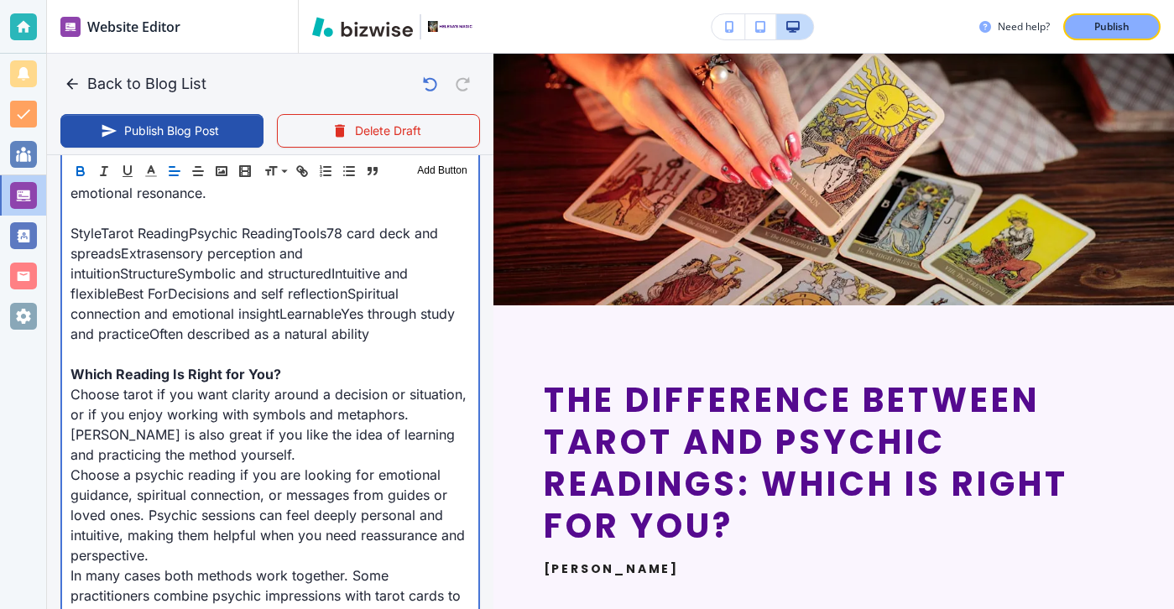
click at [213, 462] on p "Choose tarot if you want clarity around a decision or situation, or if you enjo…" at bounding box center [271, 424] width 400 height 81
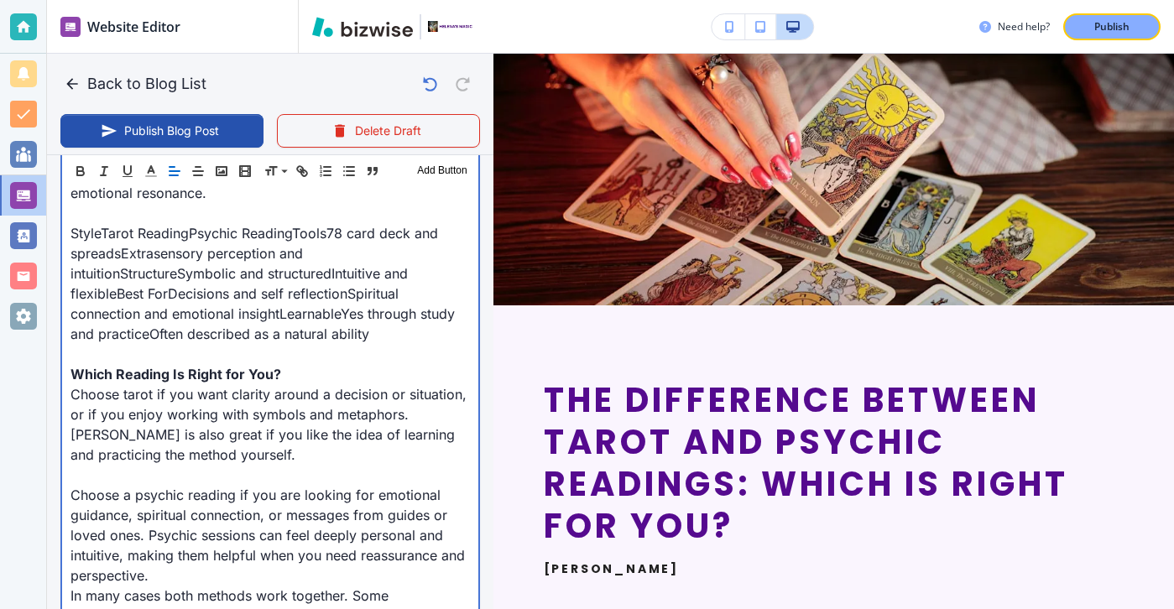
scroll to position [1735, 0]
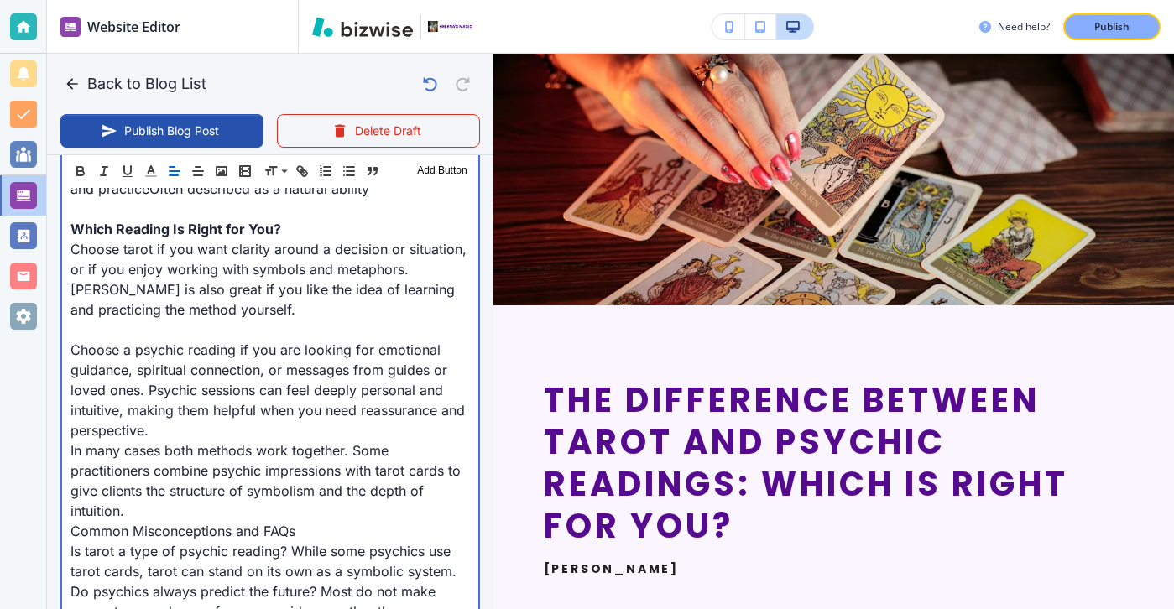
click at [178, 440] on p "Choose a psychic reading if you are looking for emotional guidance, spiritual c…" at bounding box center [271, 390] width 400 height 101
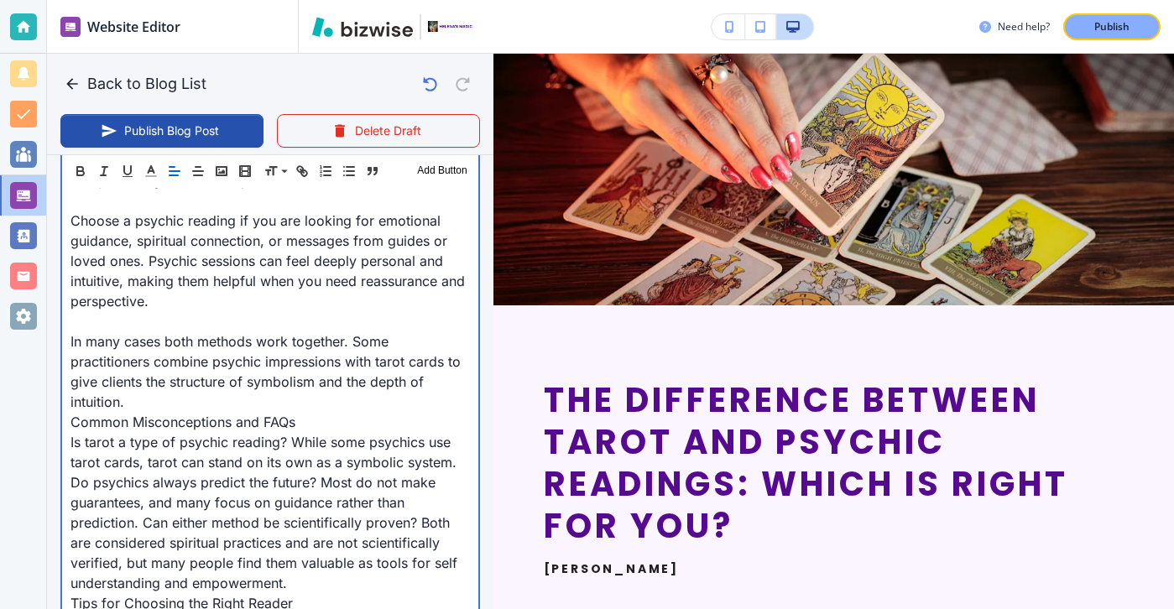
scroll to position [1879, 0]
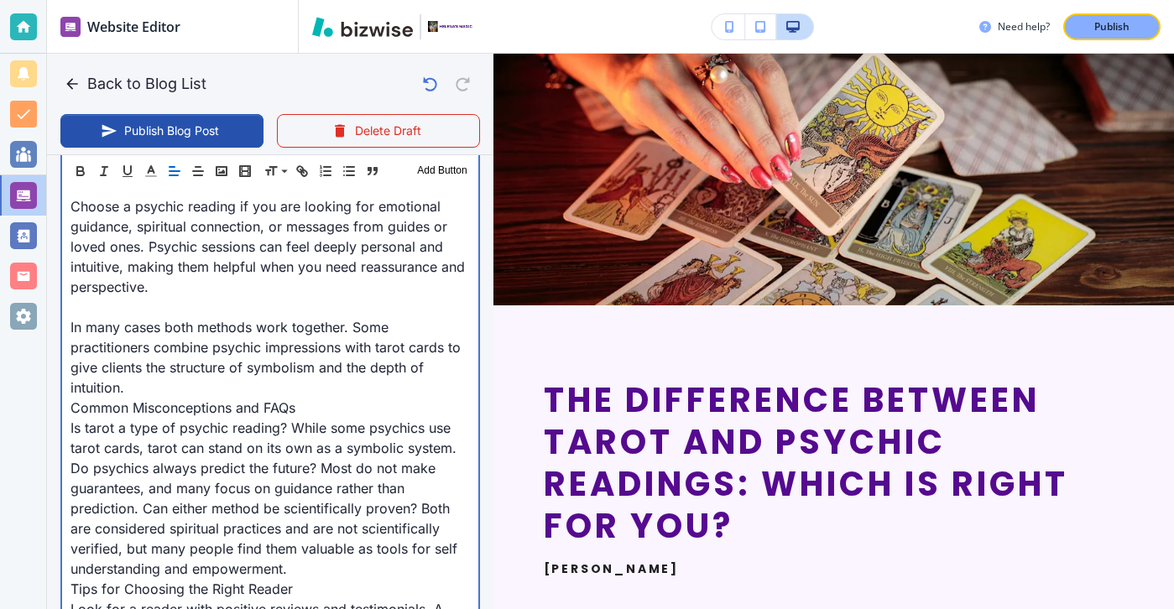
click at [175, 437] on p "Is tarot a type of psychic reading? While some psychics use tarot cards, tarot …" at bounding box center [271, 498] width 400 height 161
click at [172, 403] on p "Common Misconceptions and FAQs" at bounding box center [271, 408] width 400 height 20
click at [172, 385] on p "In many cases both methods work together. Some practitioners combine psychic im…" at bounding box center [271, 357] width 400 height 81
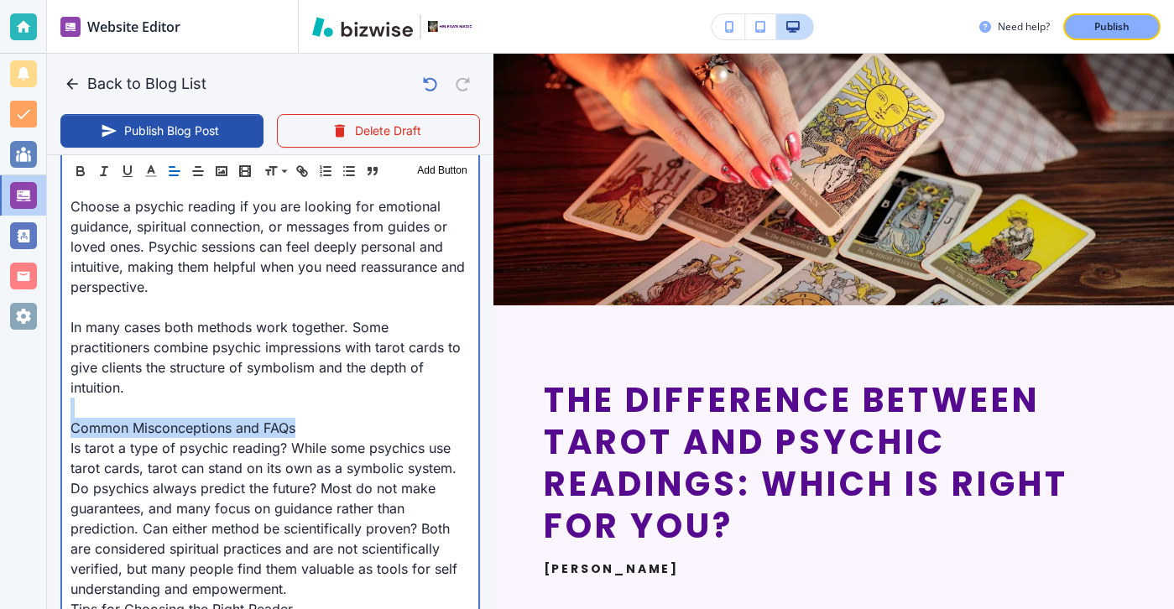
drag, startPoint x: 320, startPoint y: 411, endPoint x: 365, endPoint y: 422, distance: 46.6
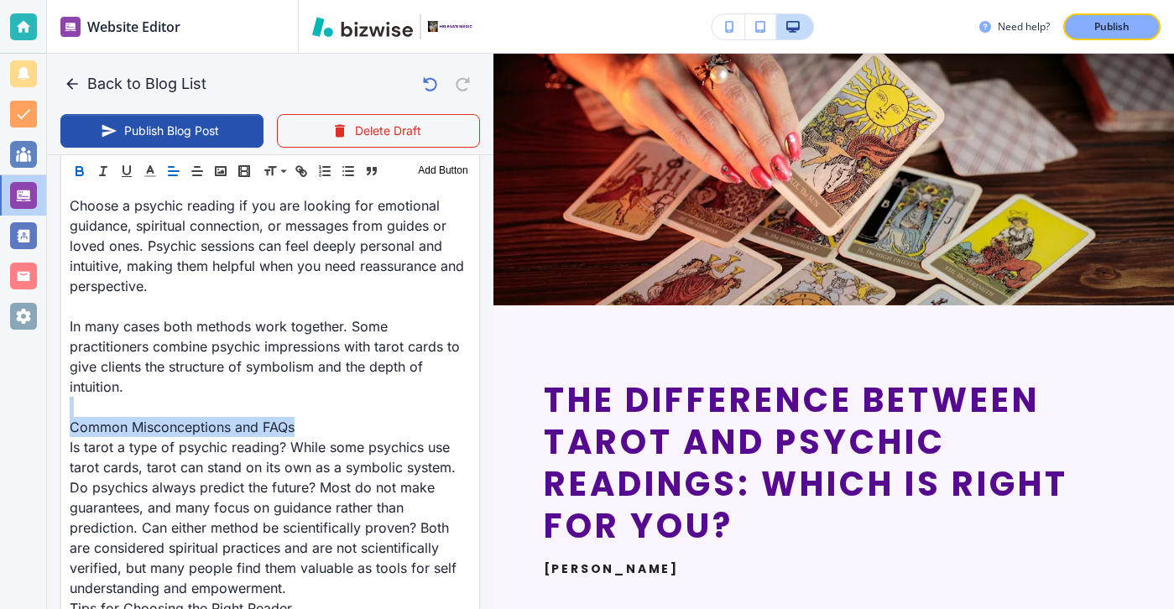
click at [86, 176] on icon "button" at bounding box center [79, 171] width 15 height 15
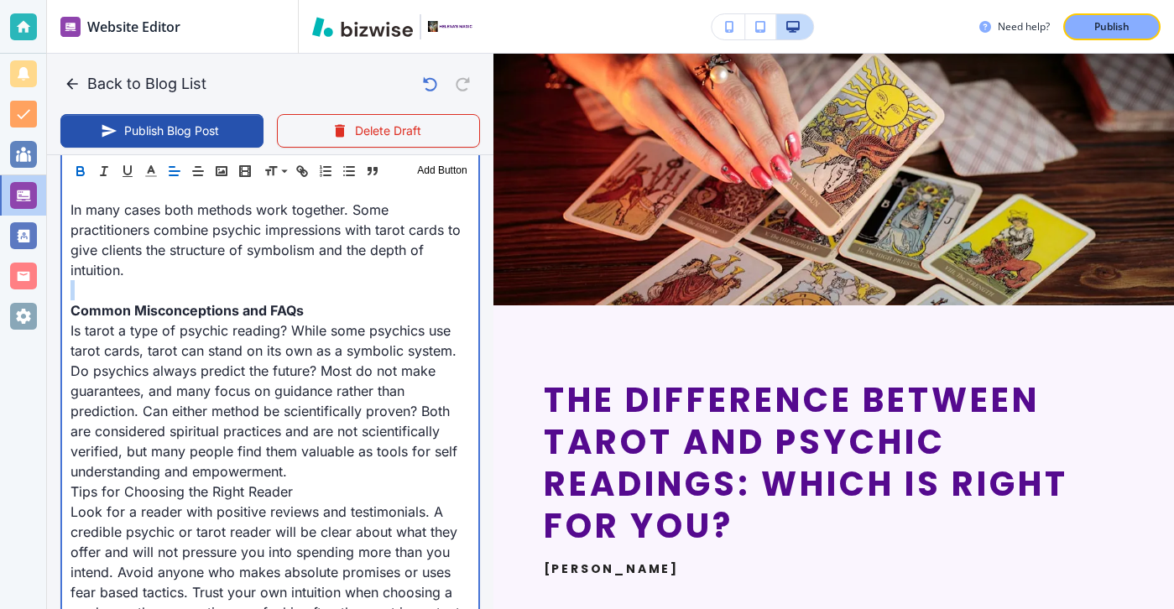
scroll to position [2035, 0]
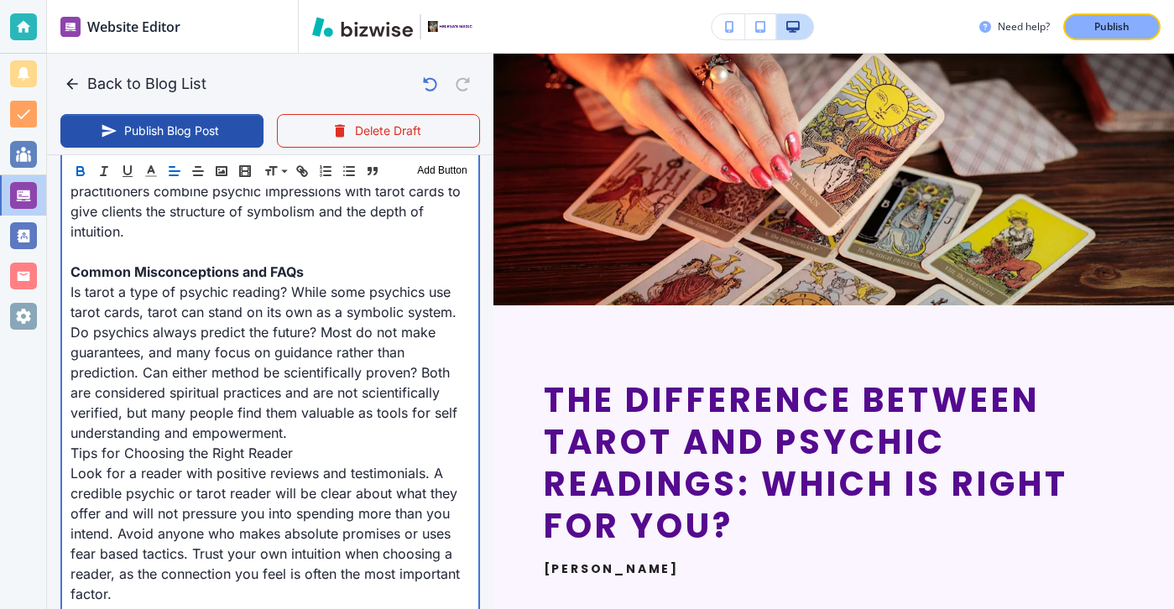
click at [332, 433] on p "Is tarot a type of psychic reading? While some psychics use tarot cards, tarot …" at bounding box center [271, 362] width 400 height 161
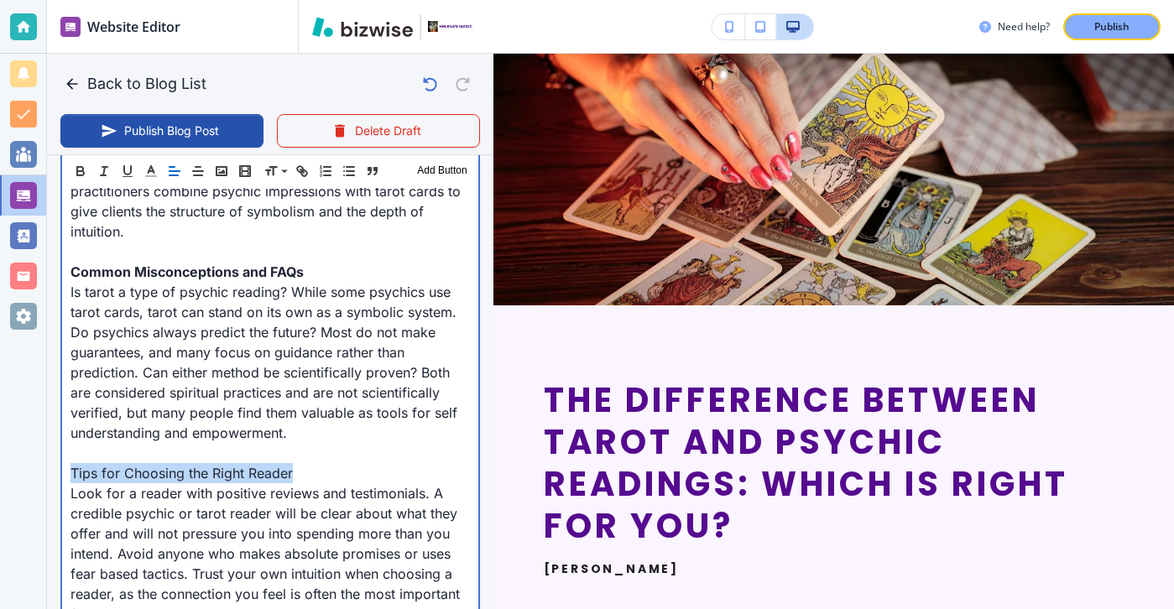
drag, startPoint x: 343, startPoint y: 473, endPoint x: 43, endPoint y: 479, distance: 300.6
click at [46, 478] on div "Website Editor Pages Edit, add, and delete pages or manage your page order Upda…" at bounding box center [587, 304] width 1174 height 609
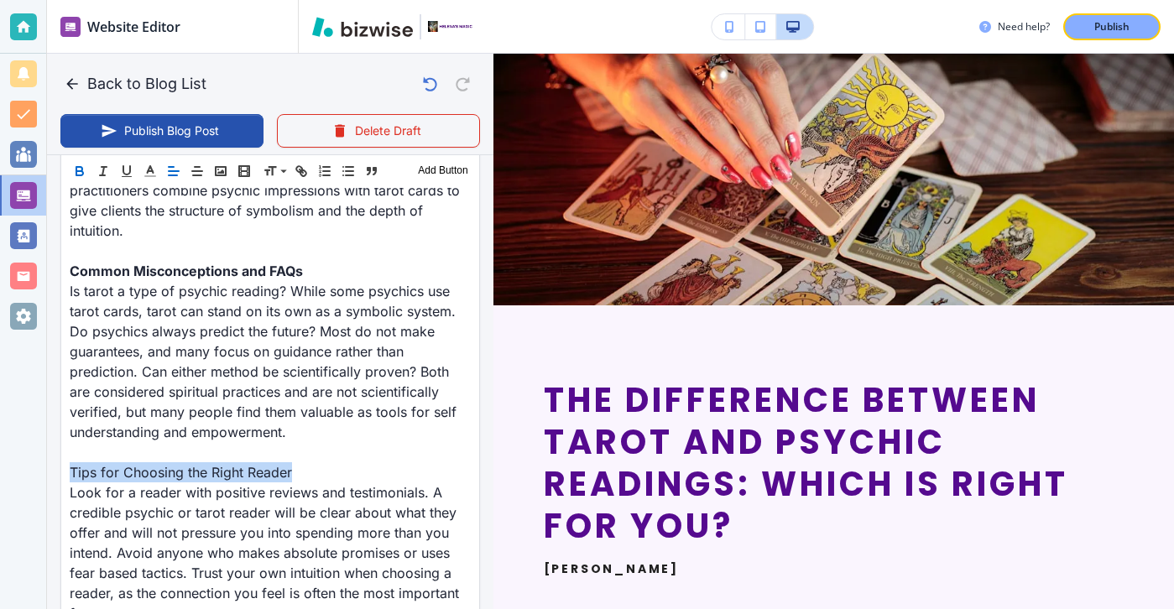
click at [80, 165] on icon "button" at bounding box center [79, 171] width 15 height 15
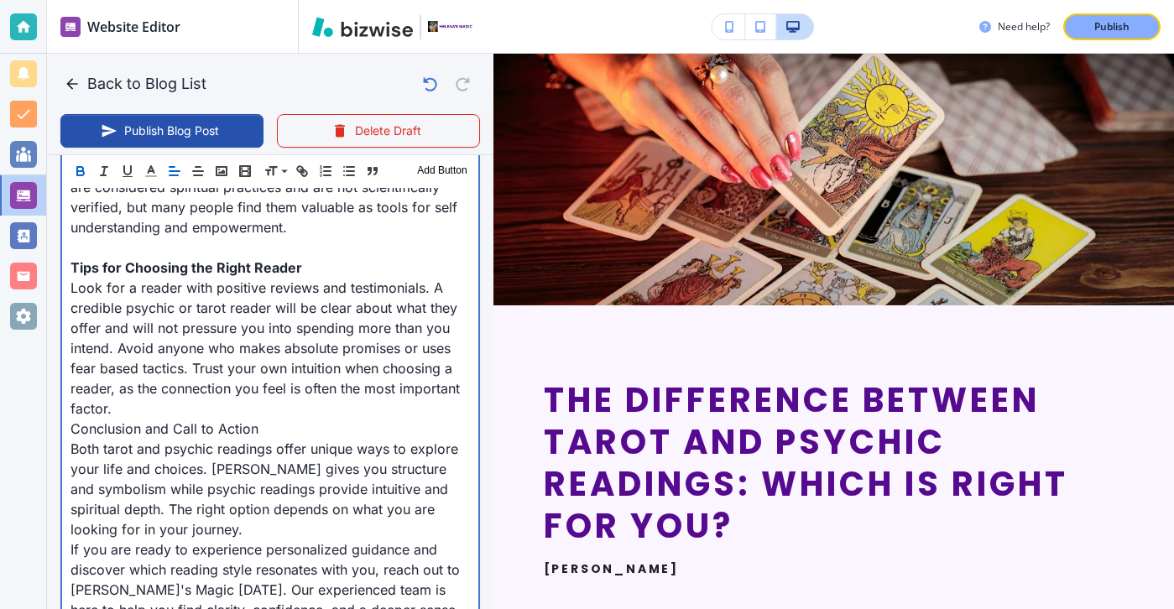
scroll to position [2264, 0]
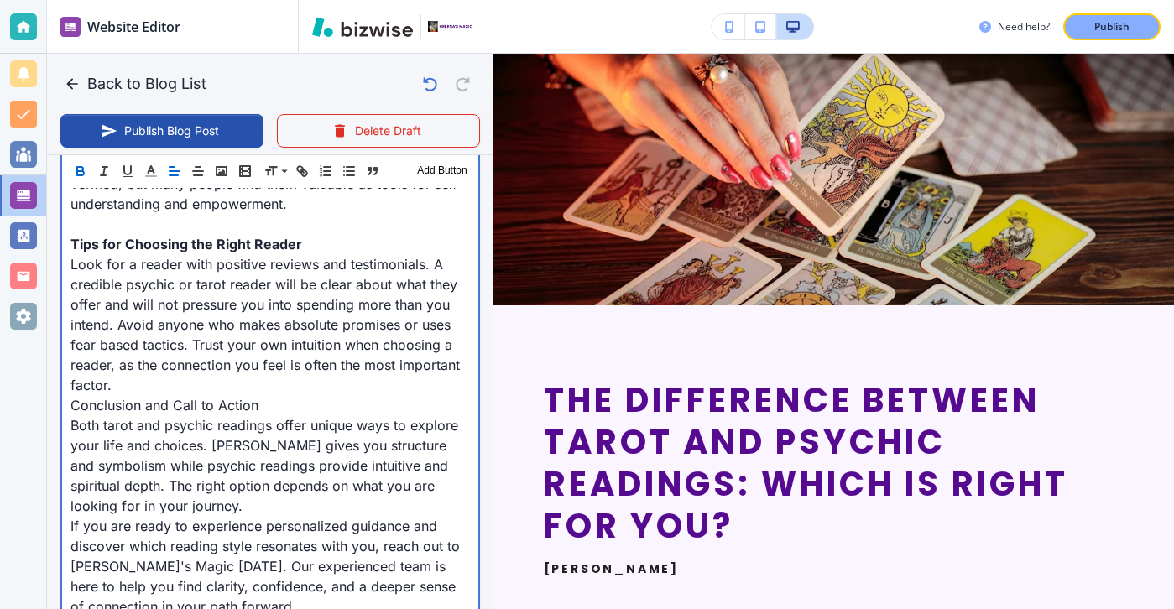
click at [169, 351] on p "Look for a reader with positive reviews and testimonials. A credible psychic or…" at bounding box center [271, 324] width 400 height 141
click at [169, 385] on p "Look for a reader with positive reviews and testimonials. A credible psychic or…" at bounding box center [271, 324] width 400 height 141
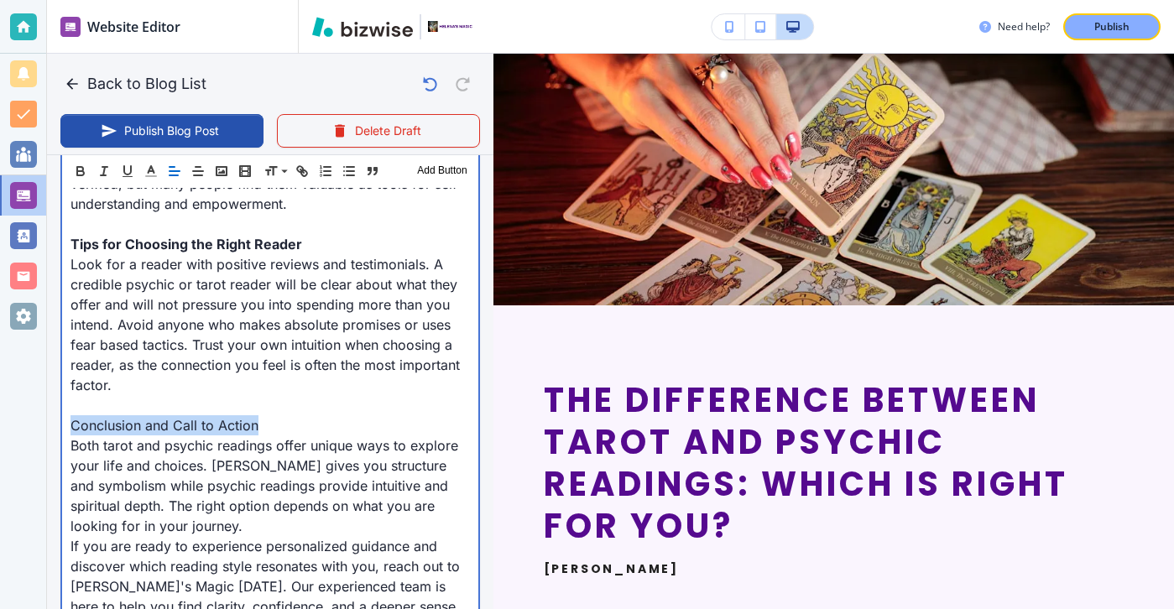
drag, startPoint x: 269, startPoint y: 430, endPoint x: 25, endPoint y: 430, distance: 244.3
click at [25, 430] on div "Website Editor Pages Edit, add, and delete pages or manage your page order Upda…" at bounding box center [587, 304] width 1174 height 609
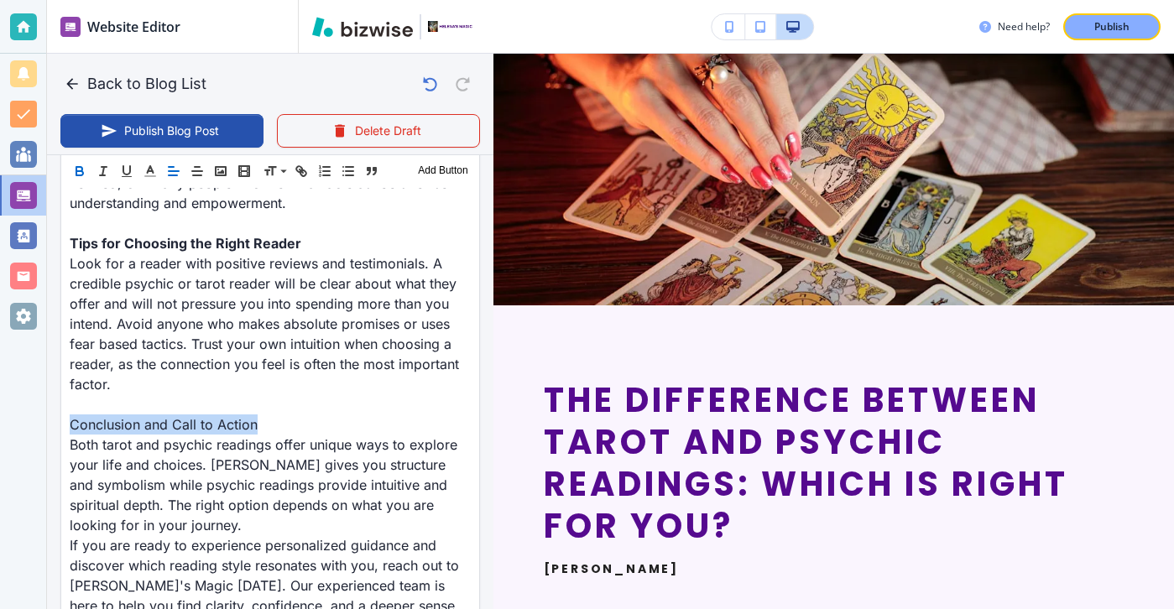
click at [86, 168] on icon "button" at bounding box center [79, 171] width 15 height 15
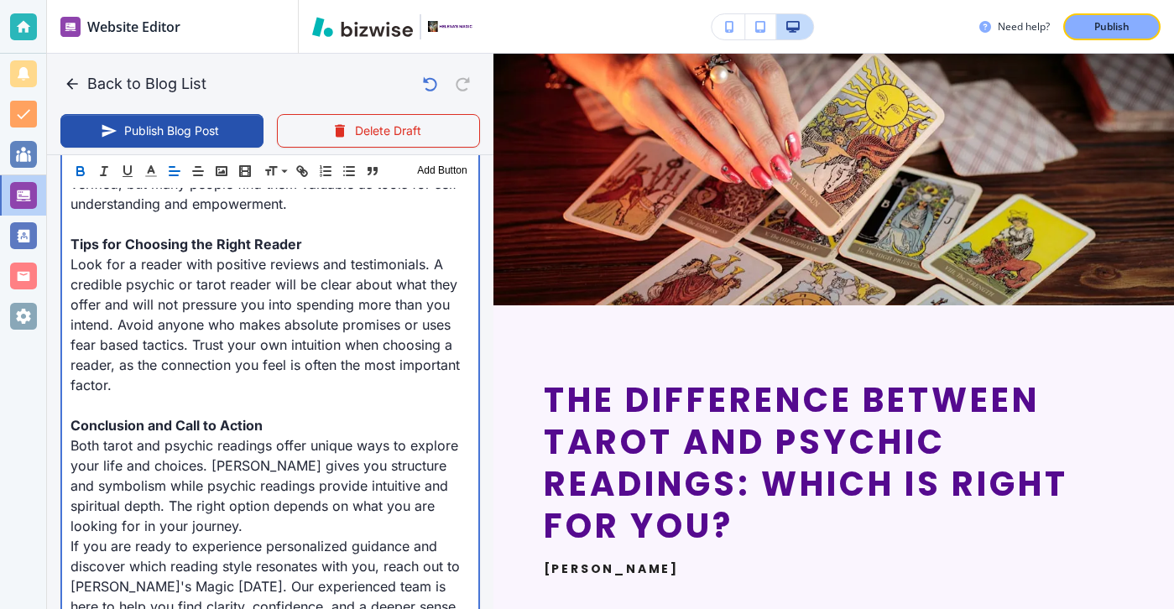
scroll to position [2415, 0]
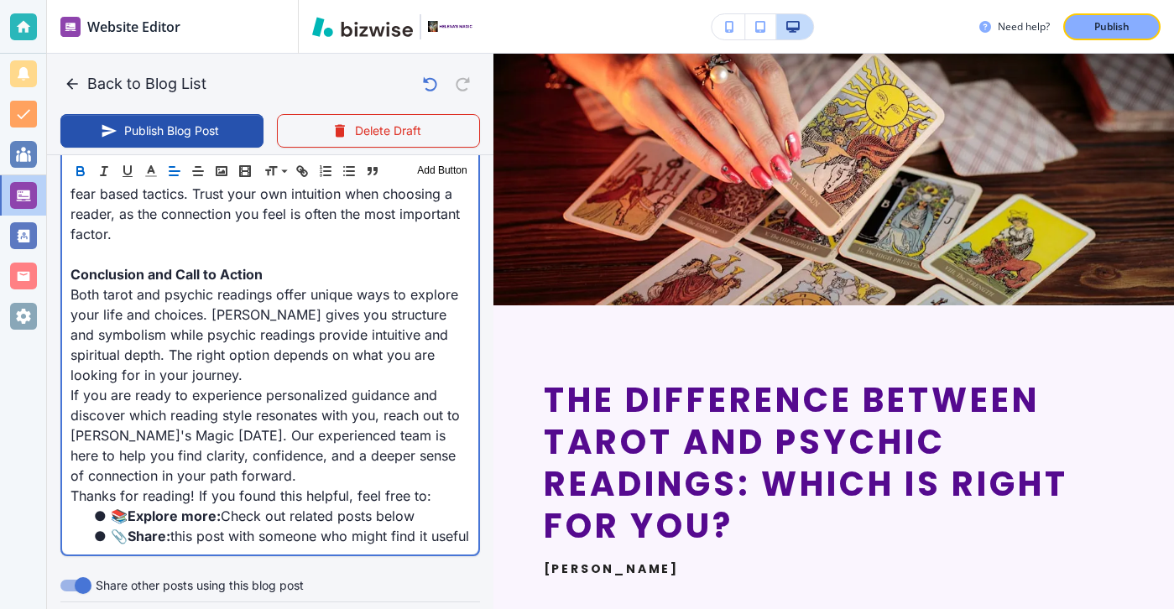
click at [143, 346] on p "Both tarot and psychic readings offer unique ways to explore your life and choi…" at bounding box center [271, 335] width 400 height 101
click at [143, 381] on p "Both tarot and psychic readings offer unique ways to explore your life and choi…" at bounding box center [271, 335] width 400 height 101
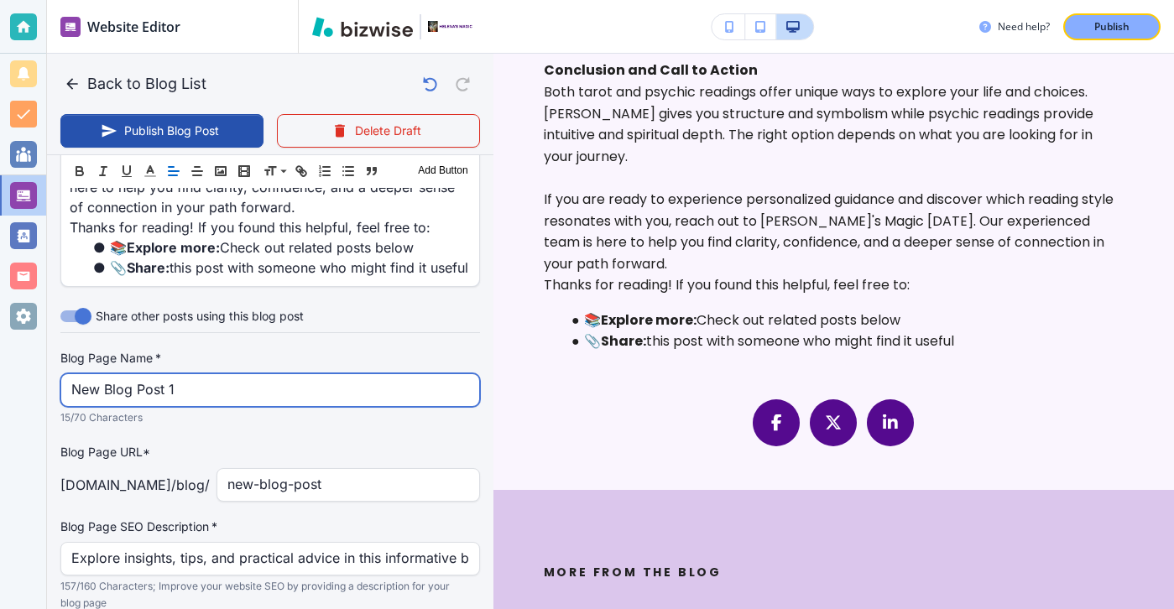
scroll to position [2682, 0]
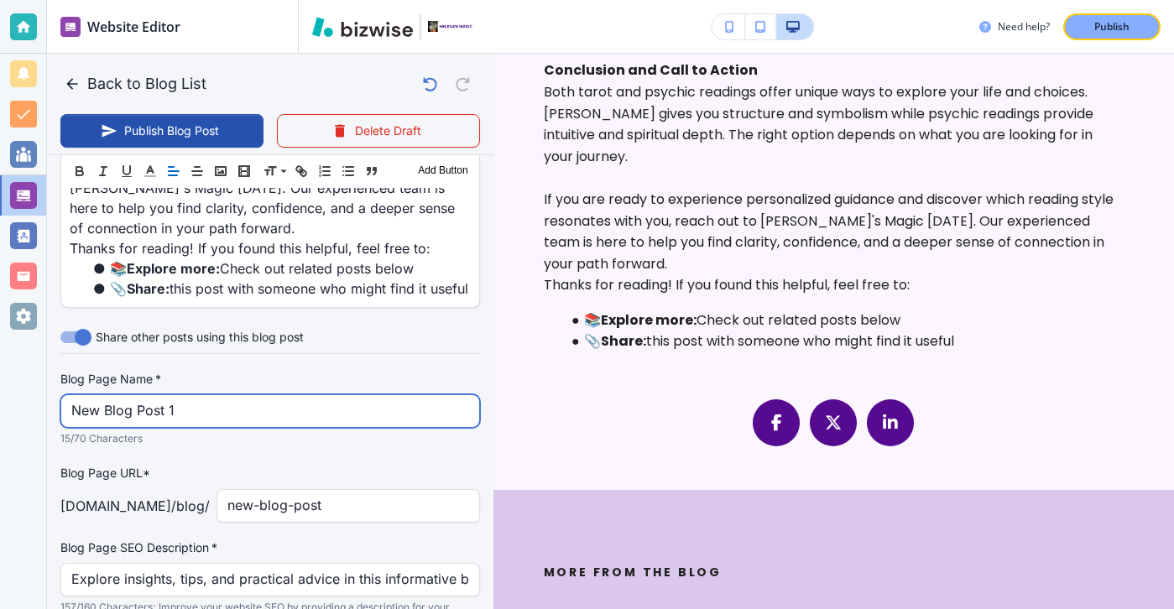
click at [285, 395] on input "New Blog Post 1" at bounding box center [270, 411] width 398 height 32
type input "Sep 08, 2025 04:21 PM"
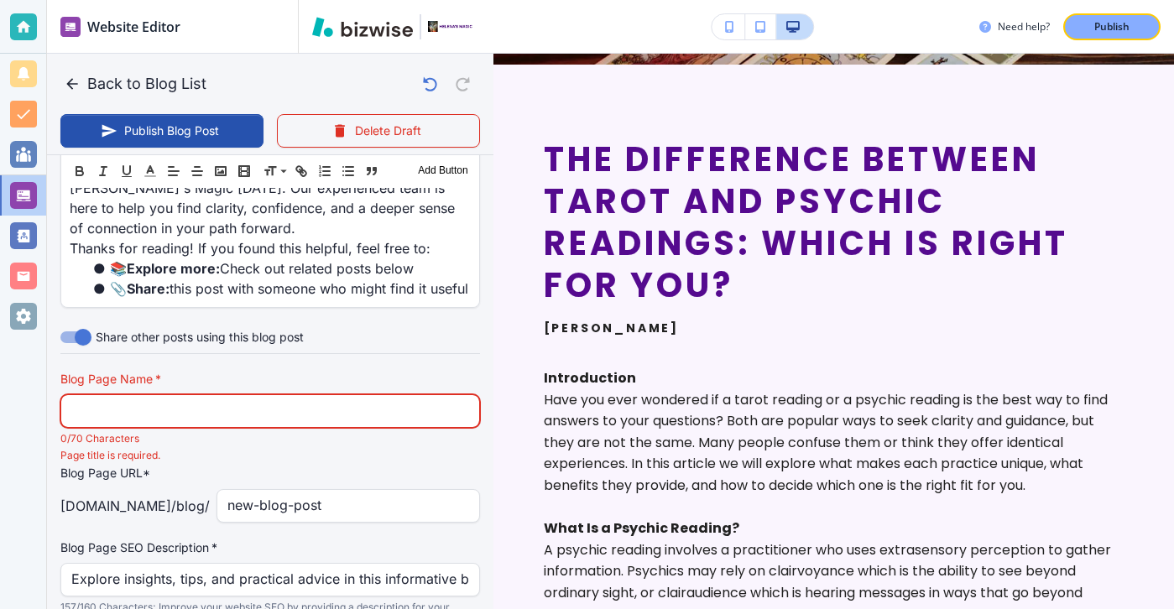
scroll to position [8, 0]
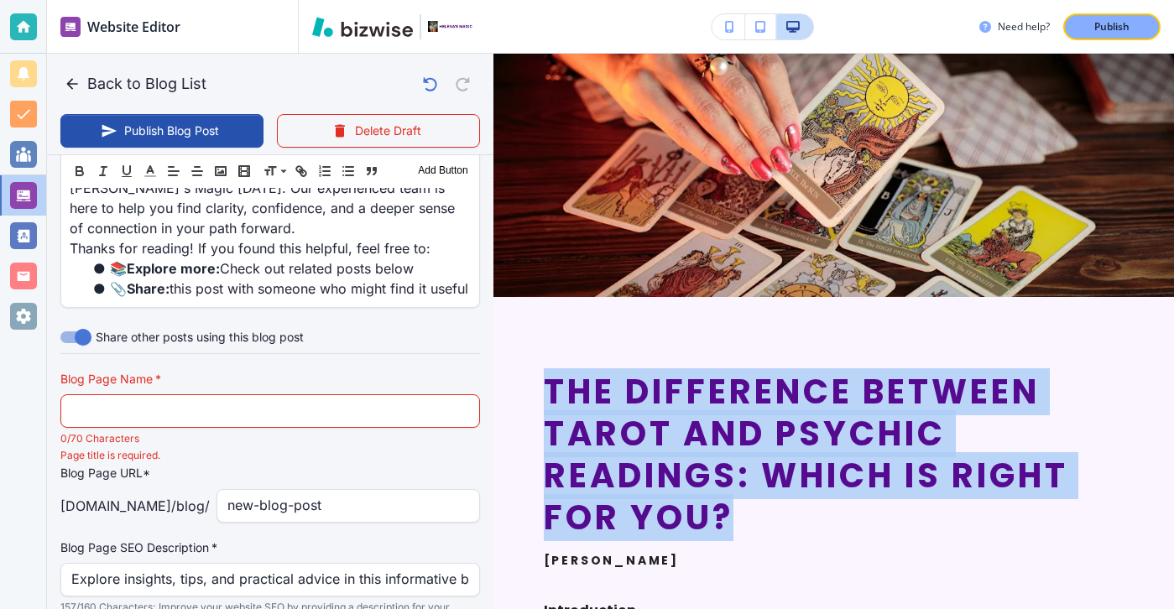
drag, startPoint x: 755, startPoint y: 521, endPoint x: 552, endPoint y: 379, distance: 247.8
click at [552, 379] on h2 "The Difference Between Tarot and Psychic Readings: Which Is Right for You?" at bounding box center [834, 455] width 580 height 168
copy h2 "The Difference Between Tarot and Psychic Readings: Which Is Right for You?"
click at [549, 394] on h2 "The Difference Between Tarot and Psychic Readings: Which Is Right for You?" at bounding box center [834, 455] width 580 height 168
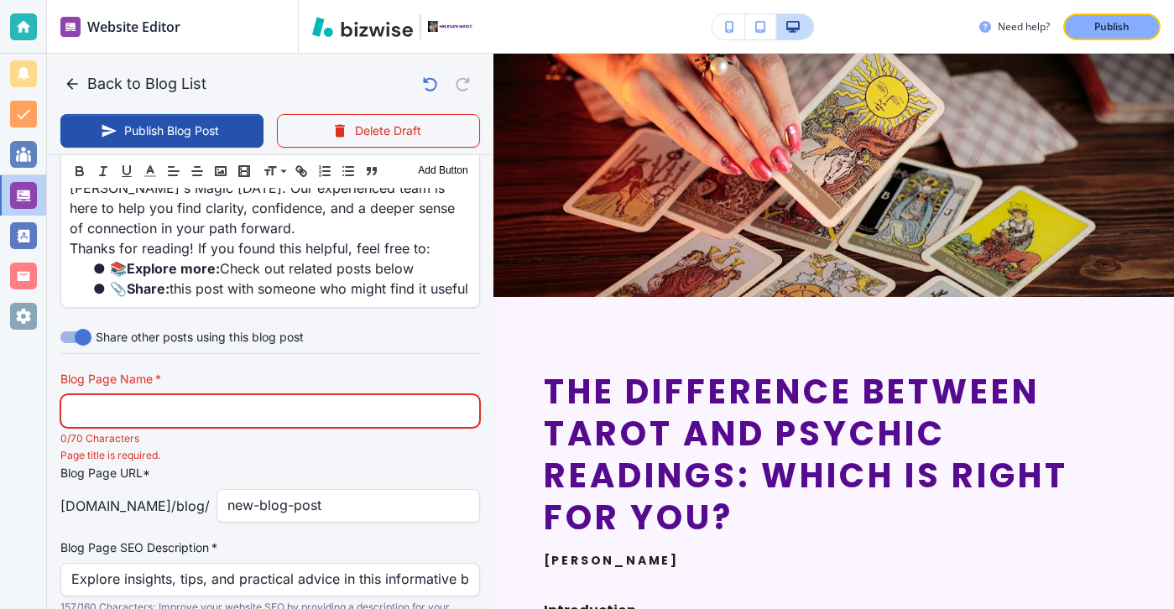
click at [405, 395] on input "text" at bounding box center [270, 411] width 398 height 32
paste input "The Difference Between Tarot and Psychic Readings: Which Is Right for"
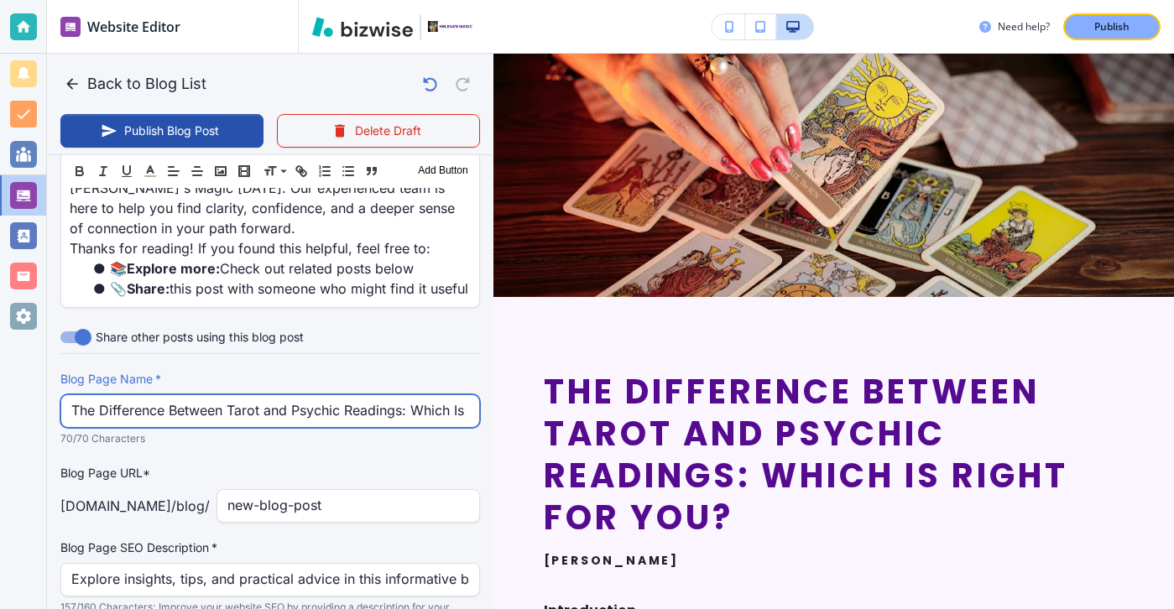
scroll to position [0, 59]
type input "The Difference Between Tarot and Psychic Readings: Which Is Right for"
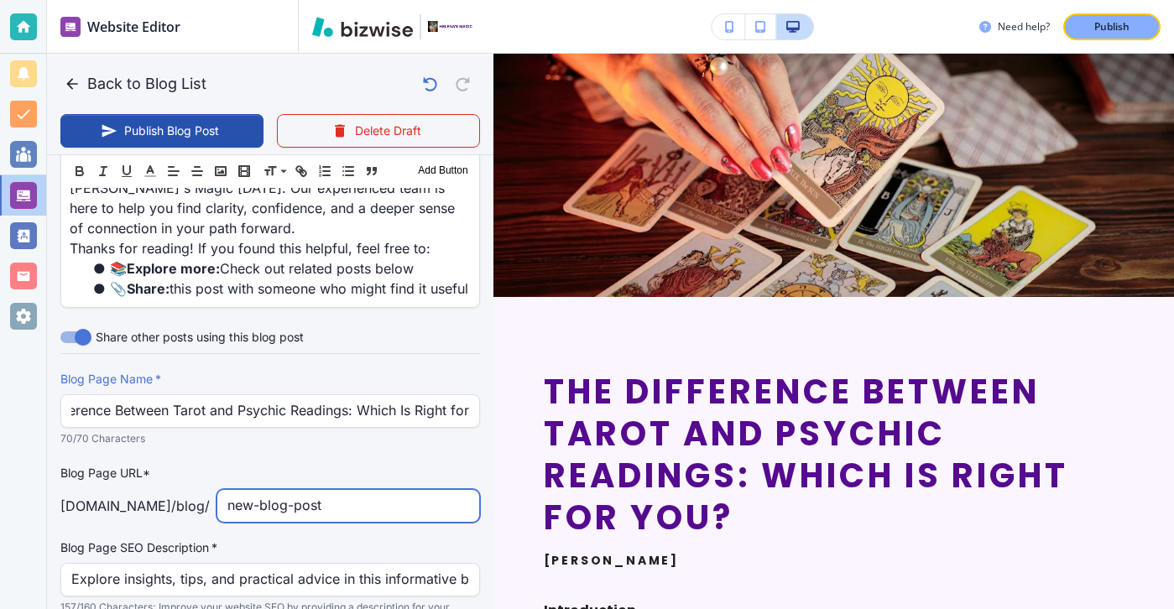
scroll to position [0, 0]
drag, startPoint x: 417, startPoint y: 489, endPoint x: 238, endPoint y: 490, distance: 178.8
click at [238, 490] on input "new-blog-post" at bounding box center [348, 506] width 242 height 32
type input "n"
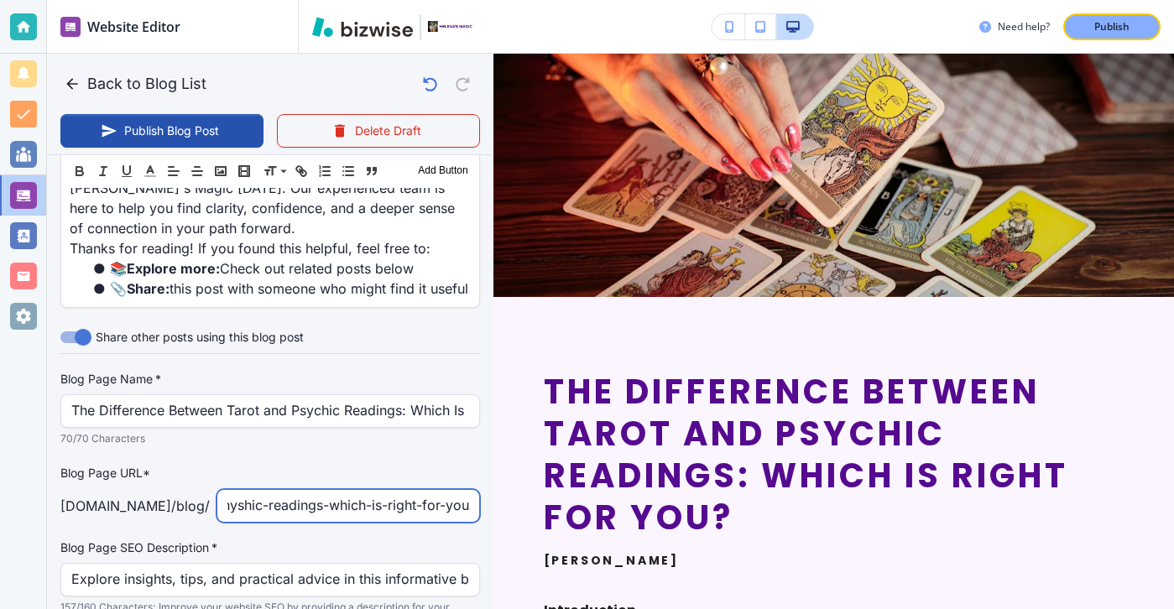
type input "the-difference-between-taror-and-physhic-readings-which-is-right-for-you"
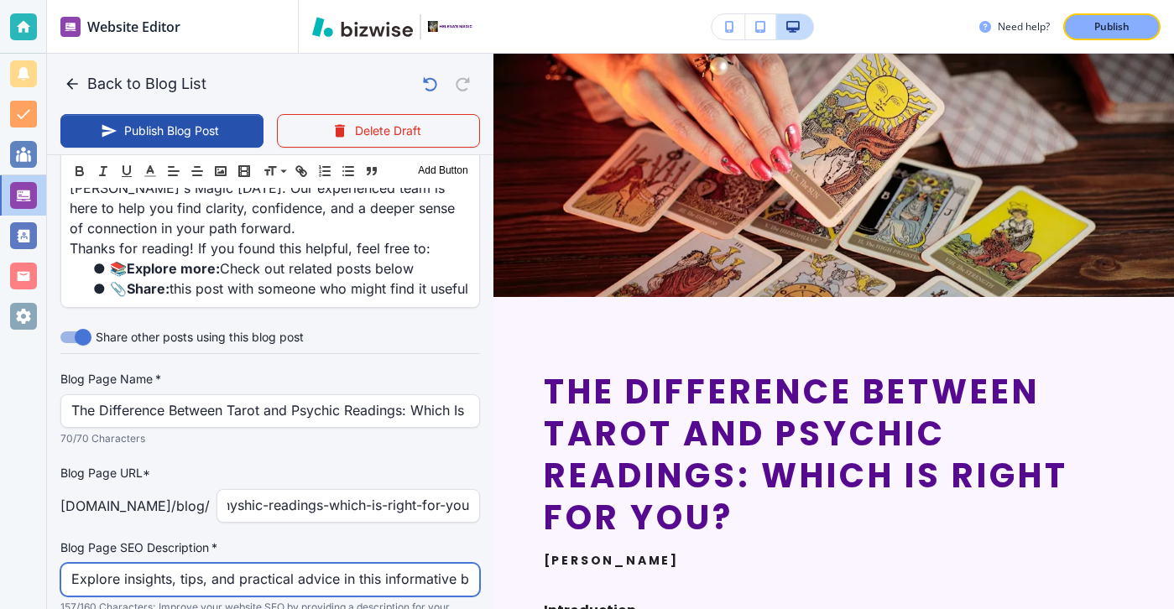
click at [147, 564] on input "Explore insights, tips, and practical advice in this informative blog post. Dis…" at bounding box center [270, 580] width 398 height 32
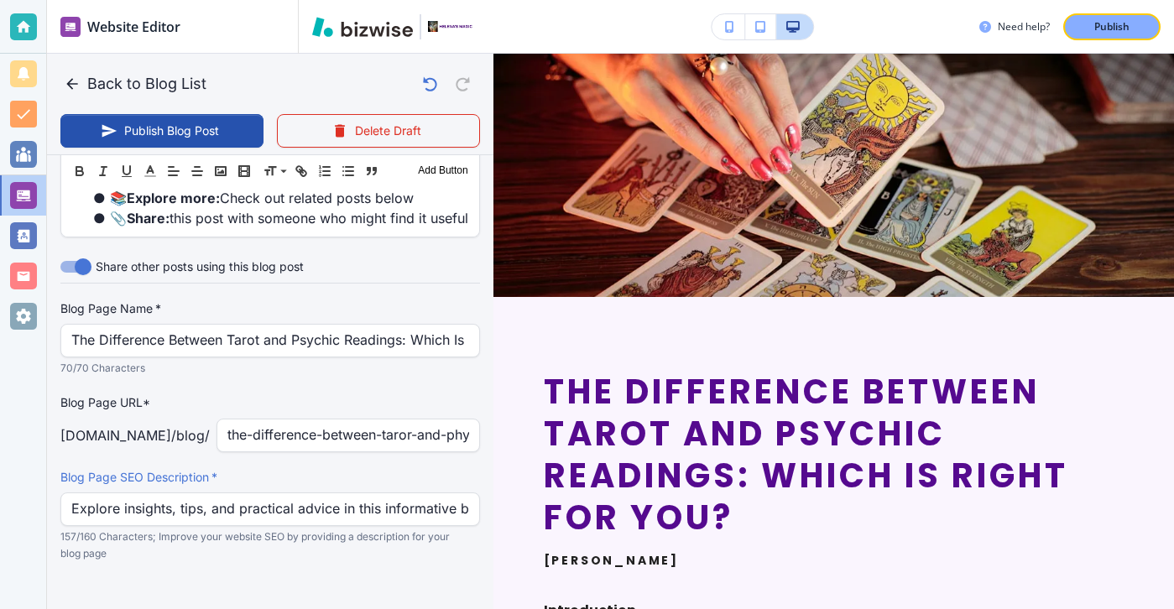
click at [159, 506] on div "Blog Page SEO Description   * Explore insights, tips, and practical advice in t…" at bounding box center [270, 515] width 420 height 93
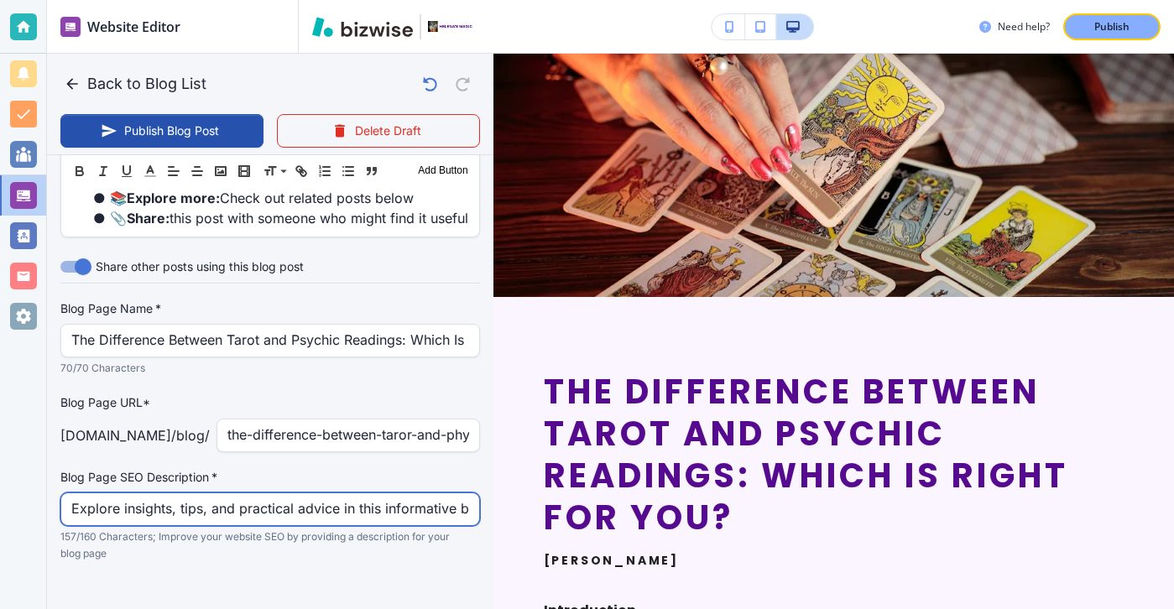
click at [165, 494] on input "Explore insights, tips, and practical advice in this informative blog post. Dis…" at bounding box center [270, 510] width 398 height 32
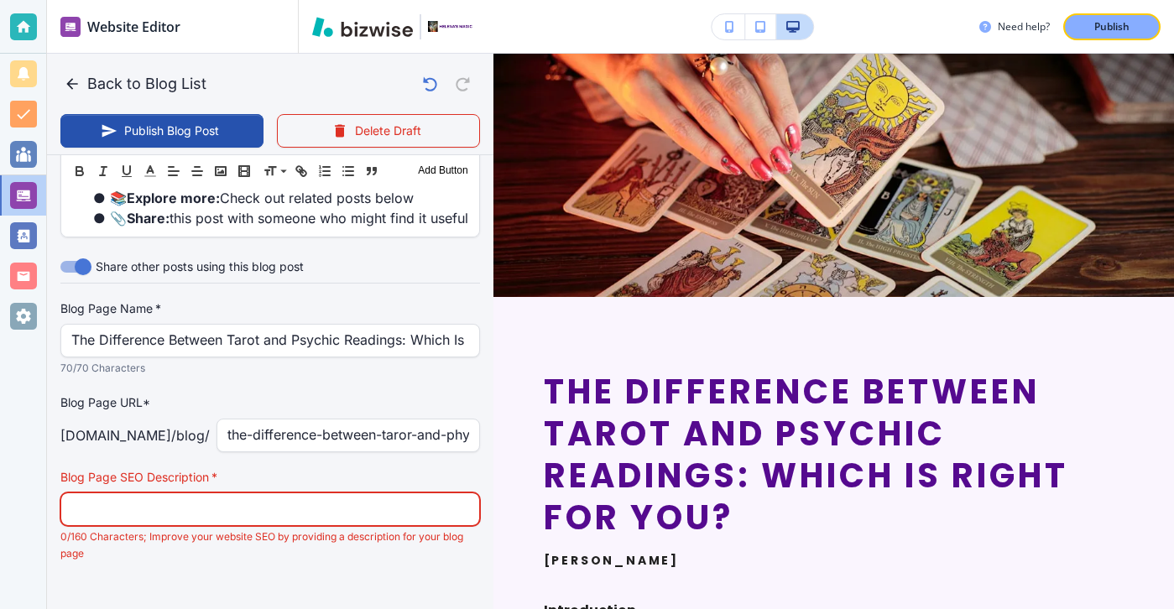
paste input "Discover the difference between tarot and psychic readings. Learn which style s…"
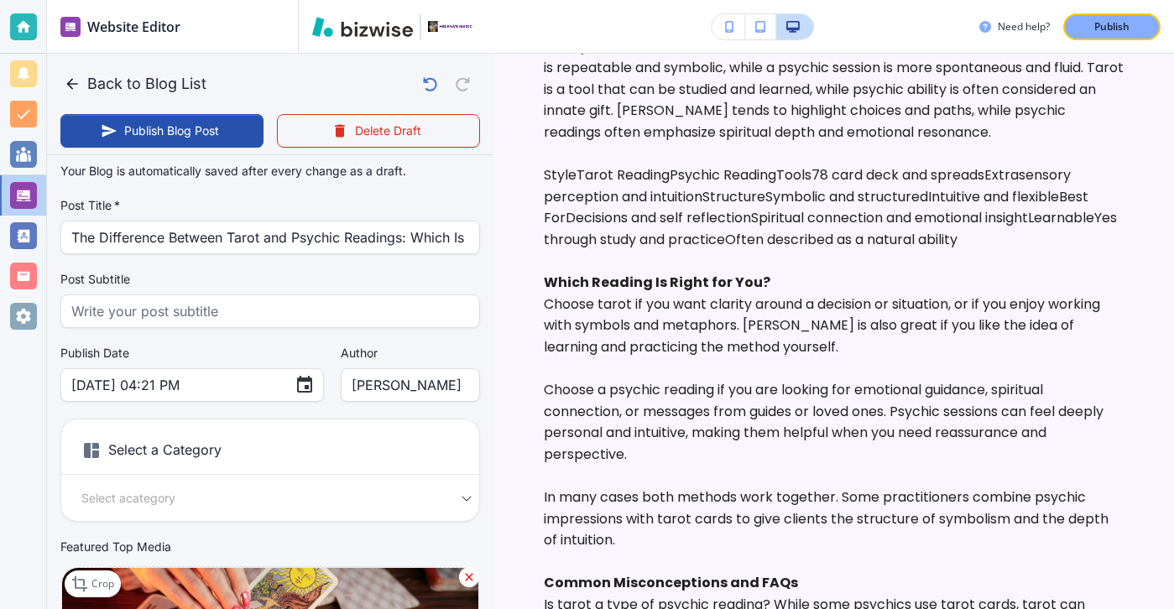
scroll to position [9, 0]
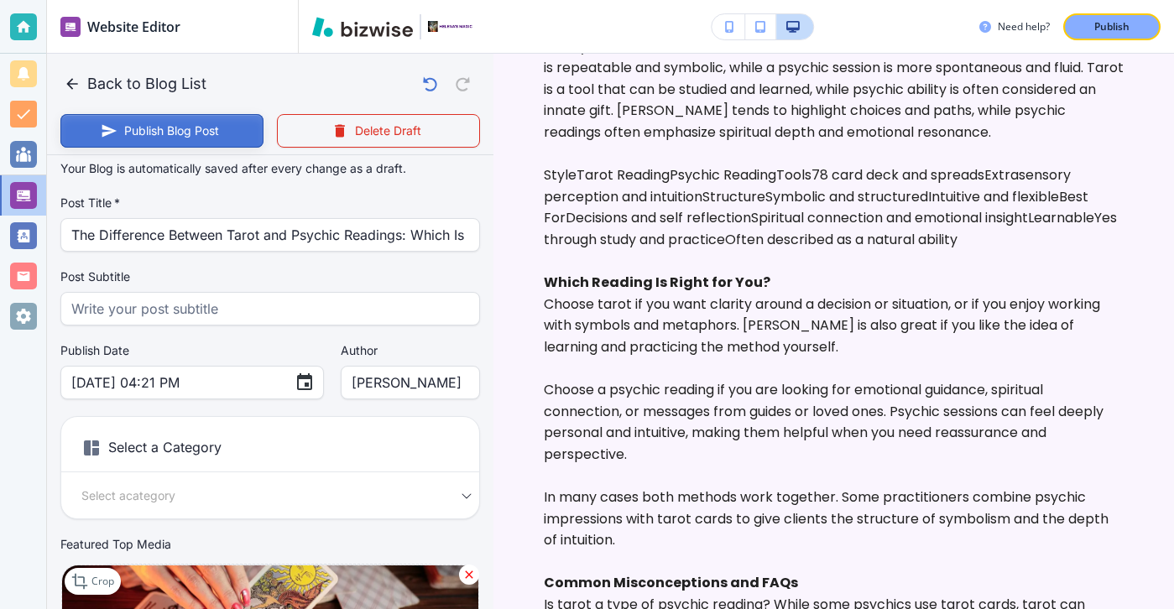
type input "Discover the difference between tarot and psychic readings. Learn which style s…"
click at [230, 115] on button "Publish Blog Post" at bounding box center [161, 131] width 203 height 34
type input "Sep 08, 2025 04:22 PM"
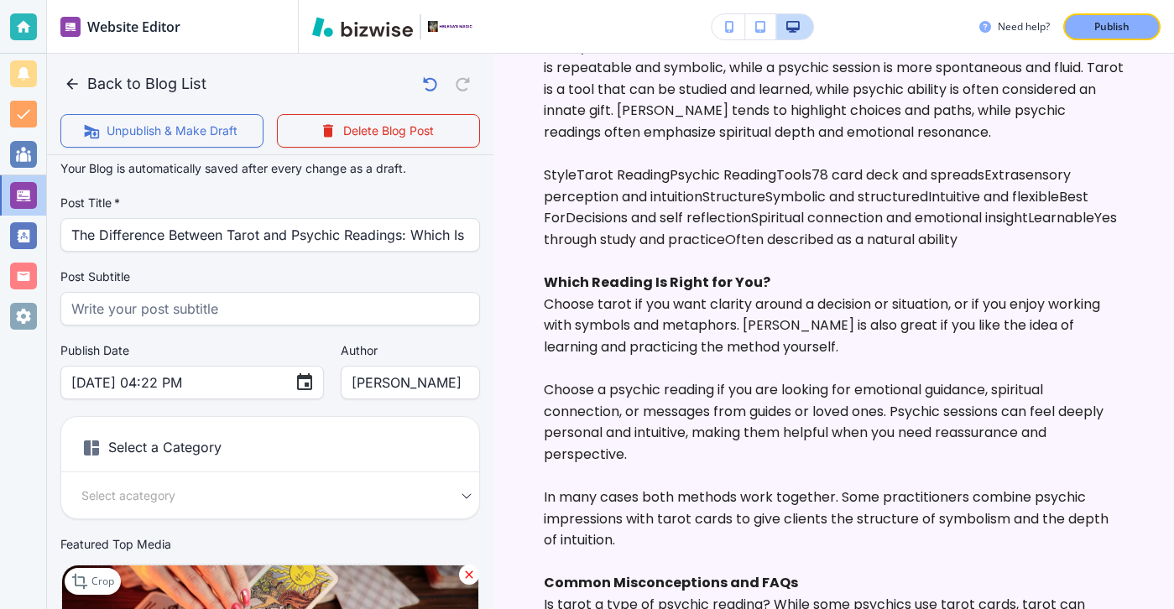
click at [16, 30] on div at bounding box center [23, 26] width 27 height 27
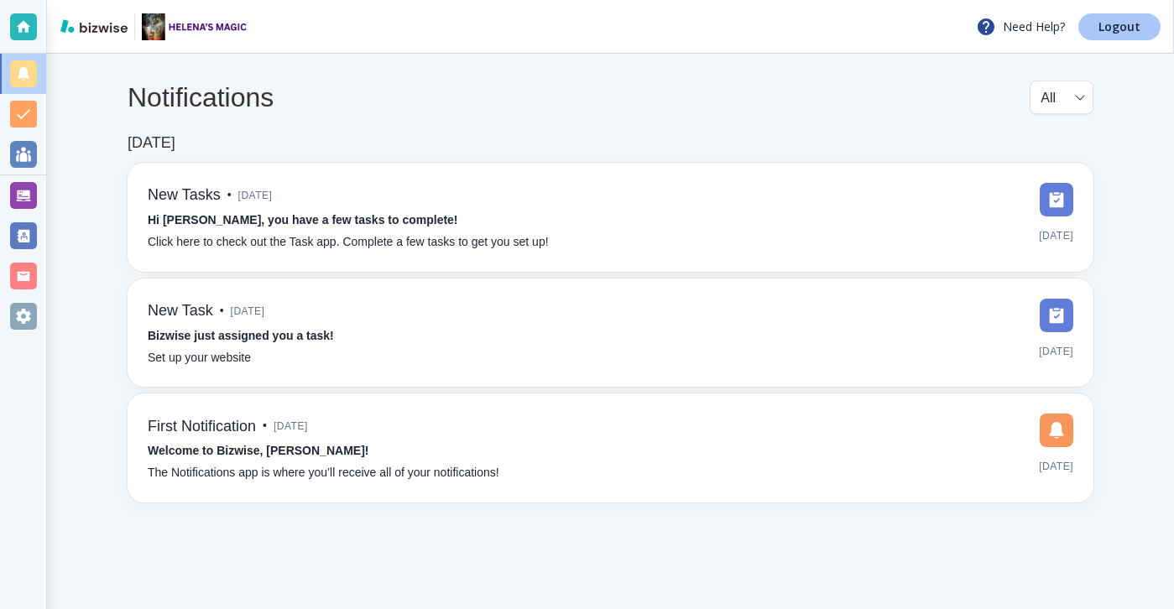
click at [1147, 38] on link "Logout" at bounding box center [1120, 26] width 82 height 27
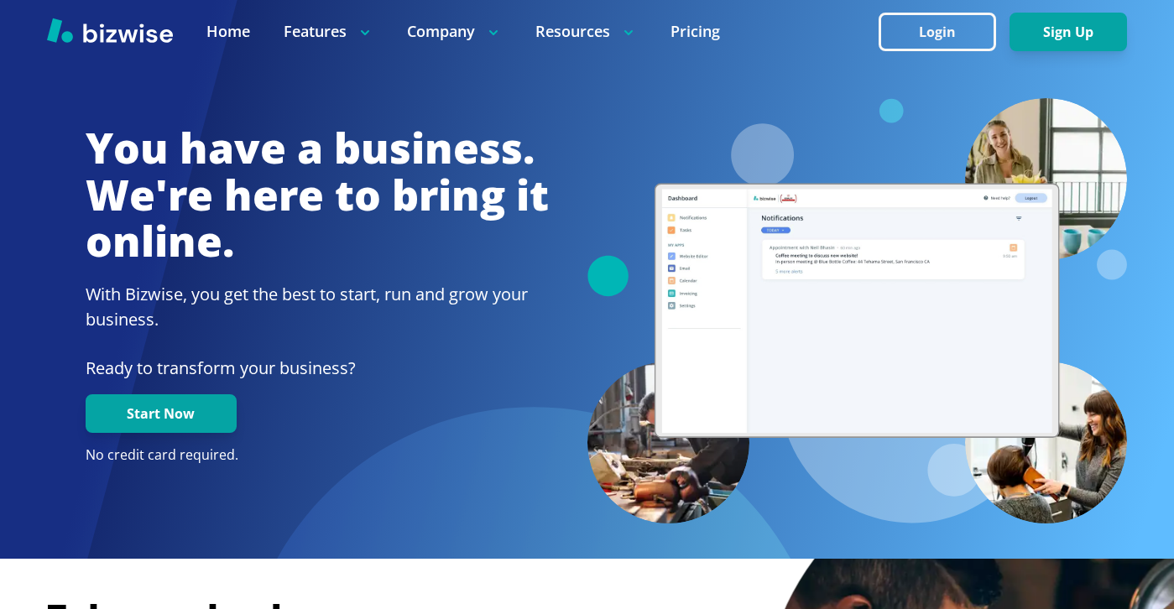
click at [917, 8] on div at bounding box center [587, 31] width 1174 height 63
click at [917, 34] on button "Login" at bounding box center [938, 32] width 118 height 39
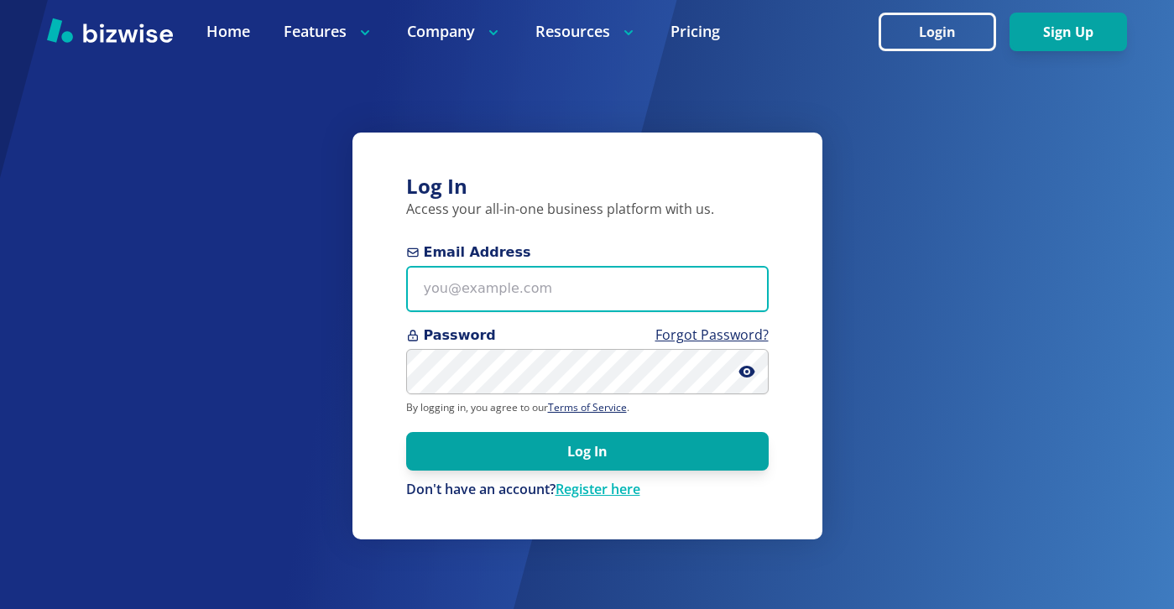
click at [472, 311] on div at bounding box center [587, 289] width 363 height 46
paste input "S?64[Gb}oPm""
type input "S?64[Gb}oPm""
click at [540, 311] on input "S?64[Gb}oPm"" at bounding box center [587, 289] width 363 height 46
click at [540, 306] on input "S?64[Gb}oPm"" at bounding box center [587, 289] width 363 height 46
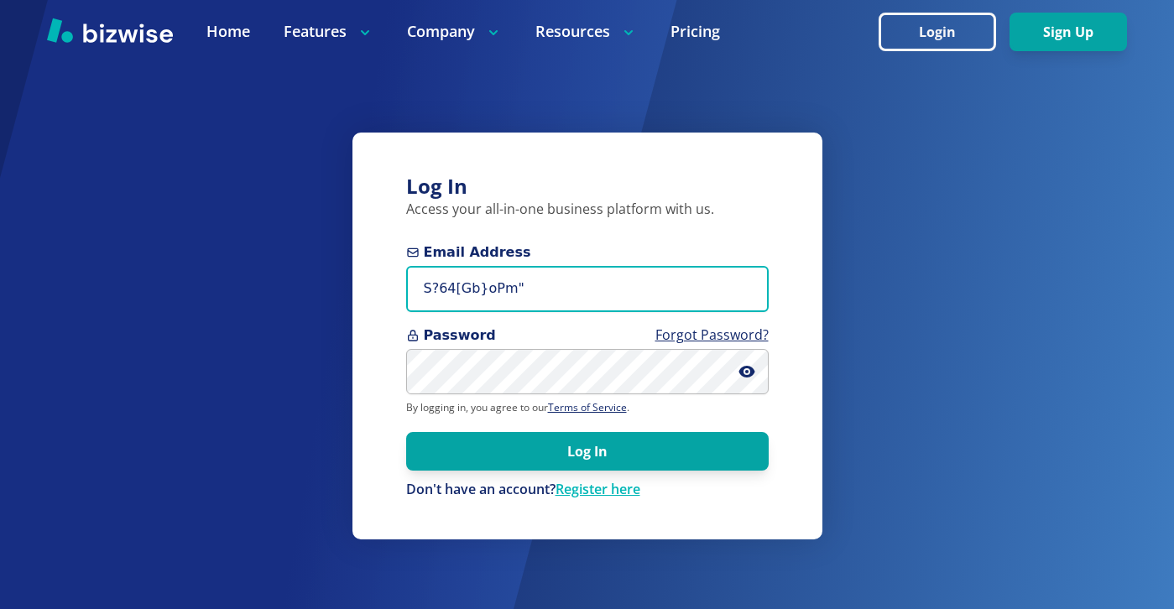
click at [540, 306] on input "S?64[Gb}oPm"" at bounding box center [587, 289] width 363 height 46
click at [463, 296] on input "Email Address" at bounding box center [587, 289] width 363 height 46
paste input "marinefinishesllc@gmail.com"
type input "marinefinishesllc@gmail.com"
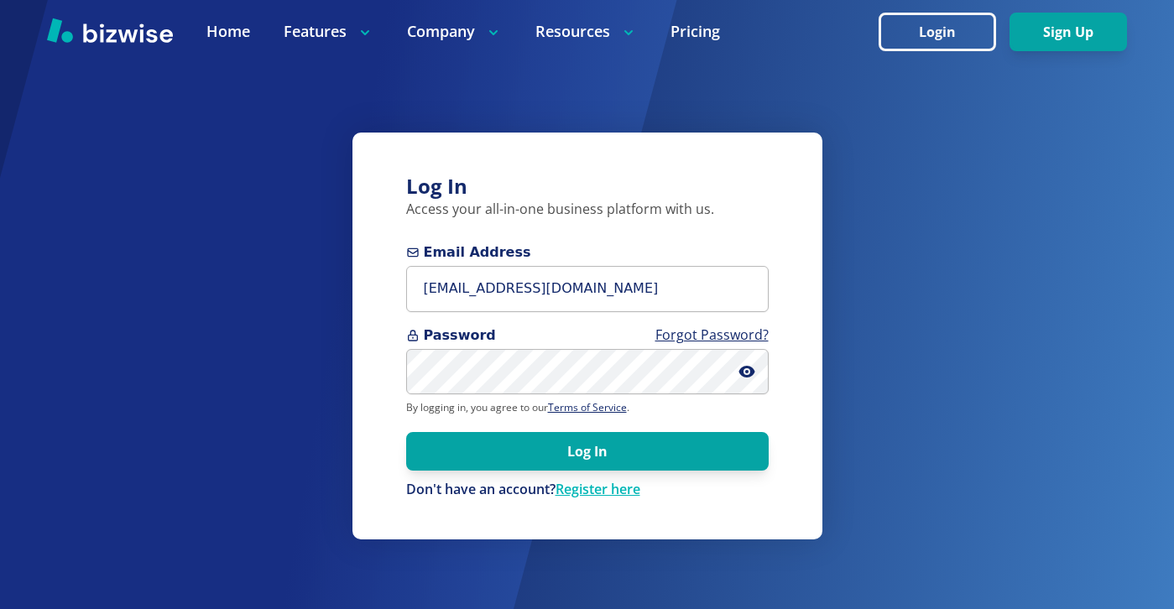
click at [542, 473] on form "Email Address marinefinishesllc@gmail.com Password Forgot Password? By logging …" at bounding box center [587, 371] width 363 height 257
click at [543, 474] on form "Email Address marinefinishesllc@gmail.com Password Forgot Password? By logging …" at bounding box center [587, 371] width 363 height 257
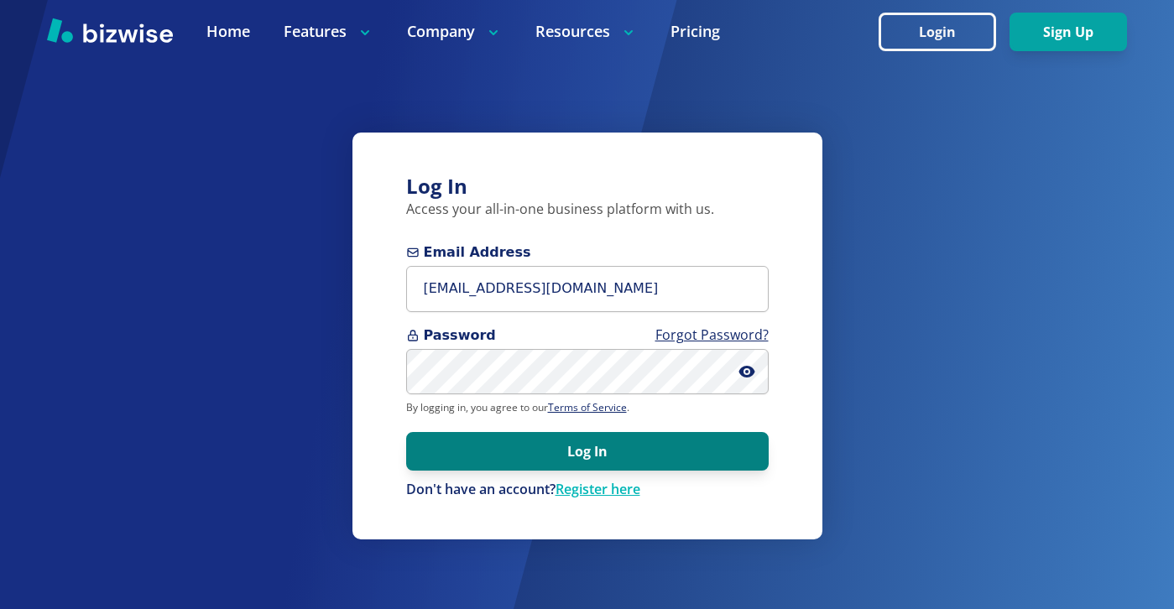
click at [557, 442] on button "Log In" at bounding box center [587, 451] width 363 height 39
